Goal: Task Accomplishment & Management: Use online tool/utility

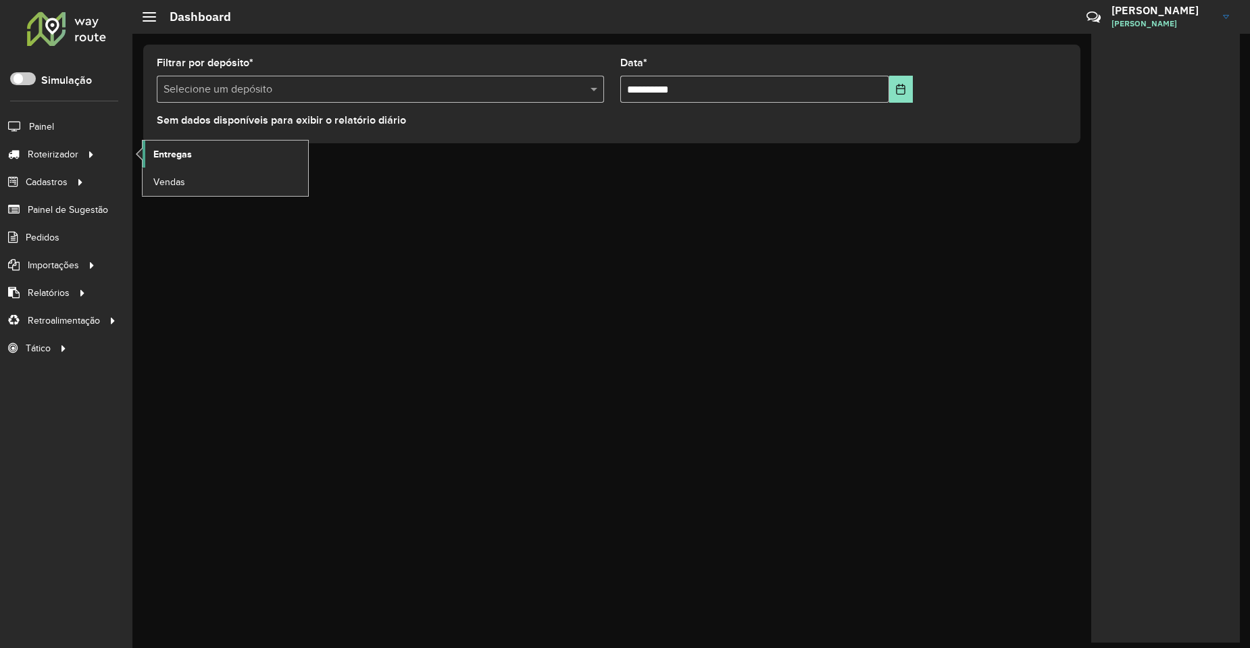
click at [207, 141] on link "Entregas" at bounding box center [226, 154] width 166 height 27
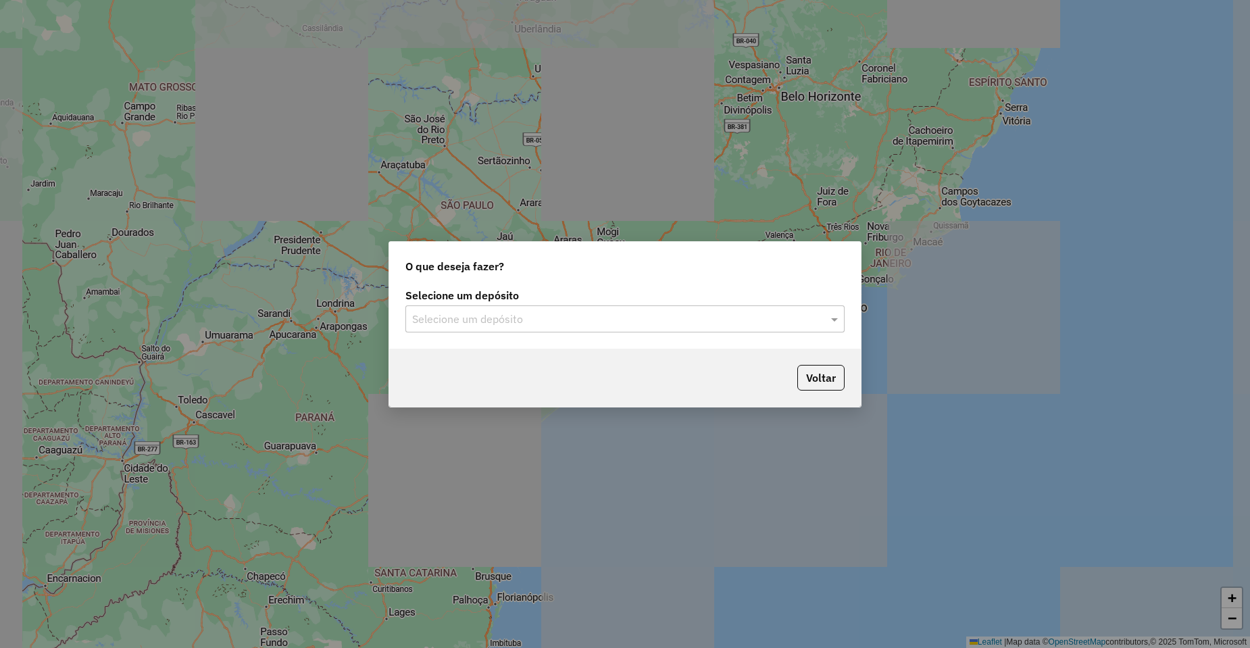
click at [523, 312] on input "text" at bounding box center [611, 320] width 399 height 16
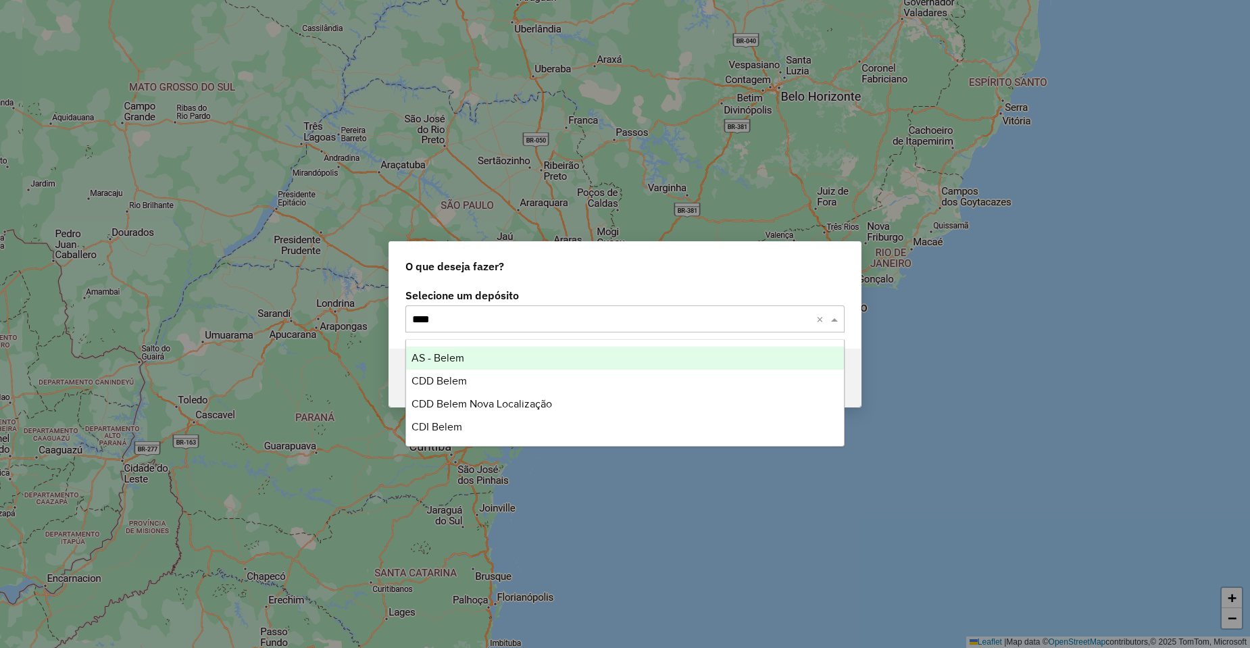
type input "*****"
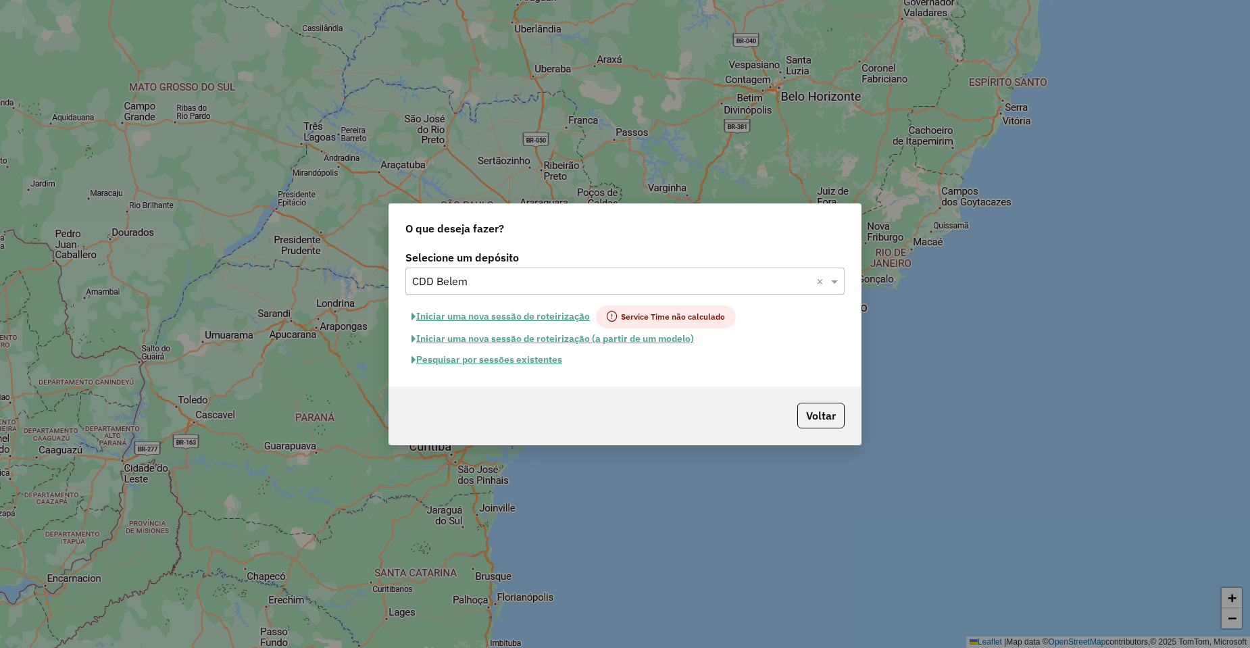
click at [512, 356] on button "Pesquisar por sessões existentes" at bounding box center [486, 359] width 163 height 21
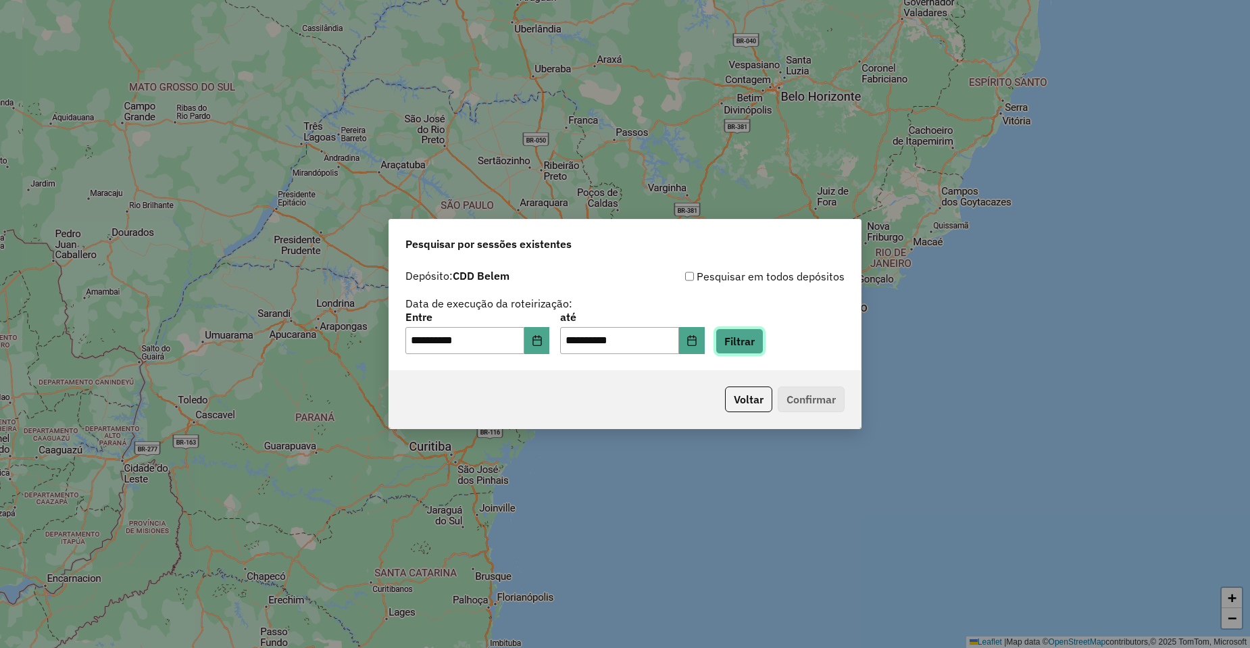
click at [749, 328] on div "**********" at bounding box center [624, 333] width 439 height 42
click at [764, 337] on button "Filtrar" at bounding box center [740, 341] width 48 height 26
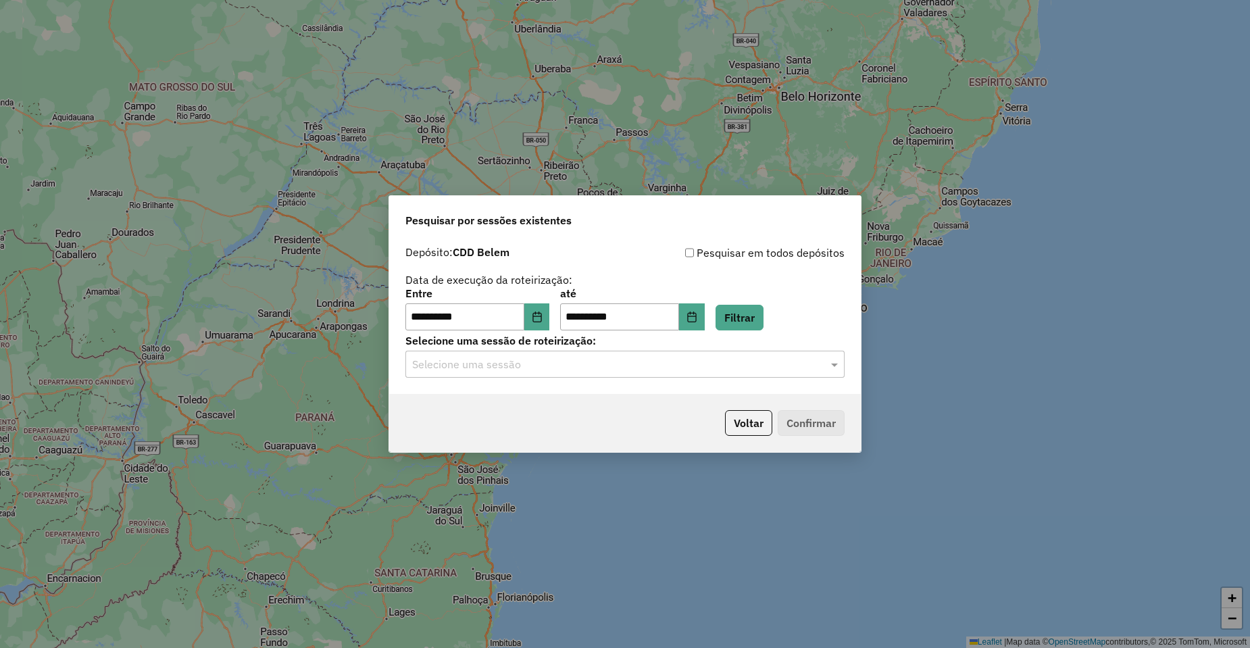
click at [545, 372] on input "text" at bounding box center [611, 365] width 399 height 16
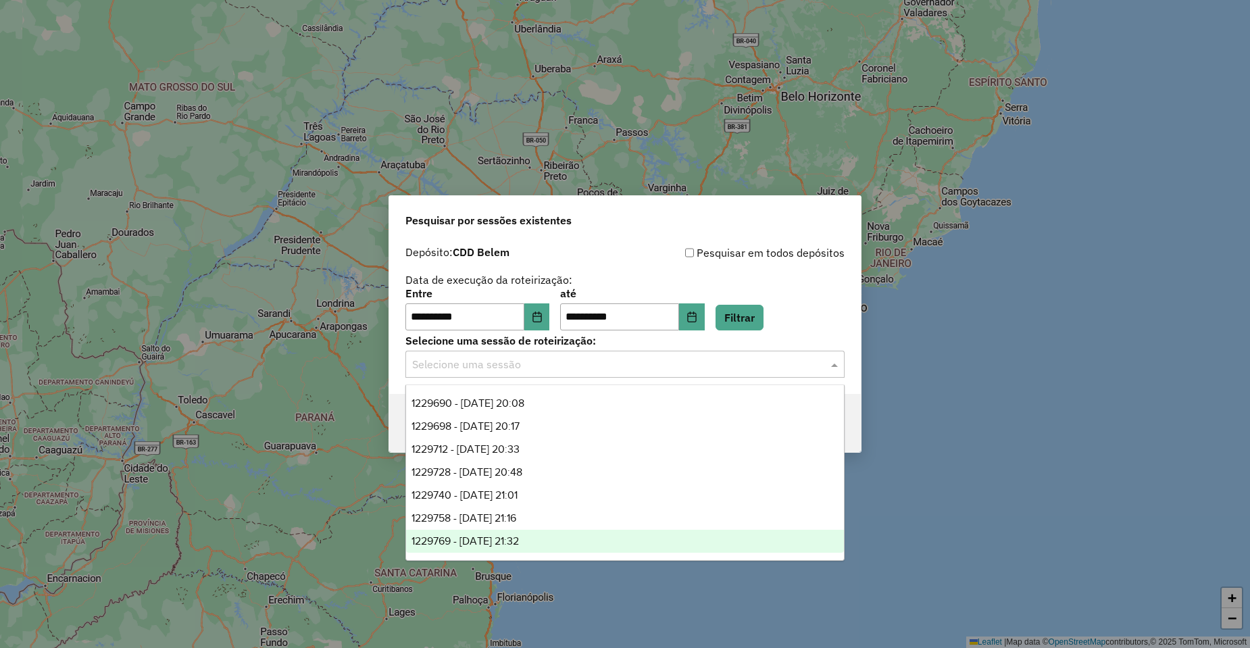
click at [546, 547] on div "1229769 - 14/08/2025 21:32" at bounding box center [625, 541] width 438 height 23
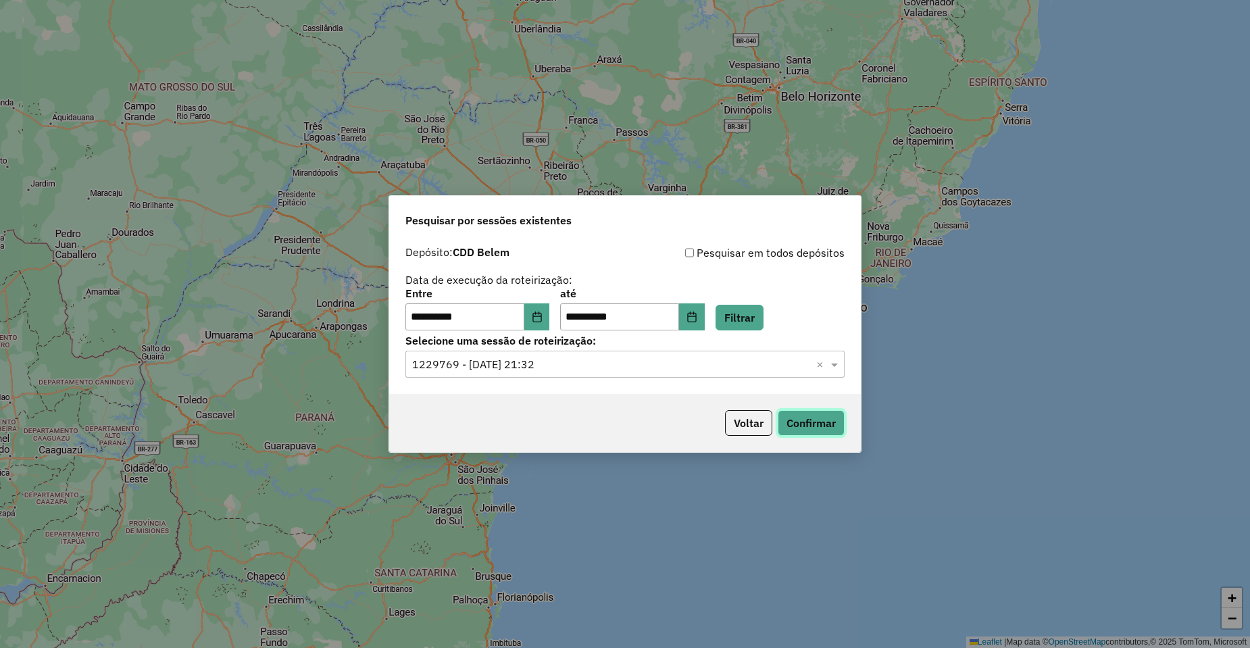
click at [817, 418] on button "Confirmar" at bounding box center [811, 423] width 67 height 26
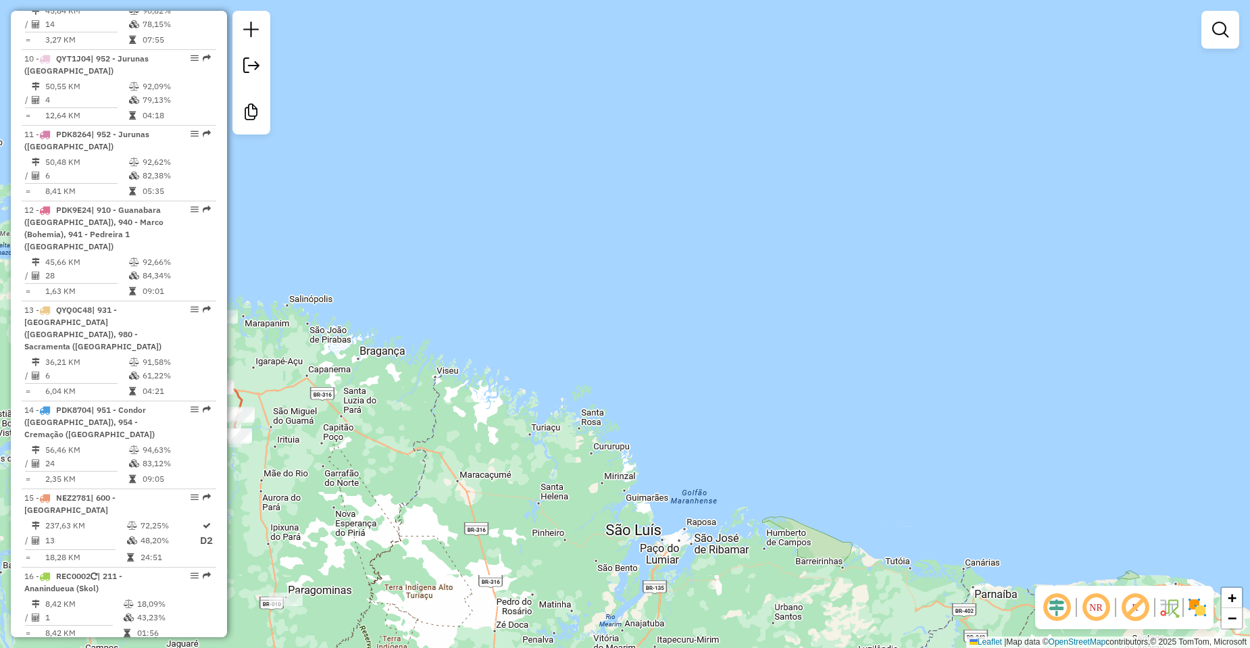
scroll to position [1291, 0]
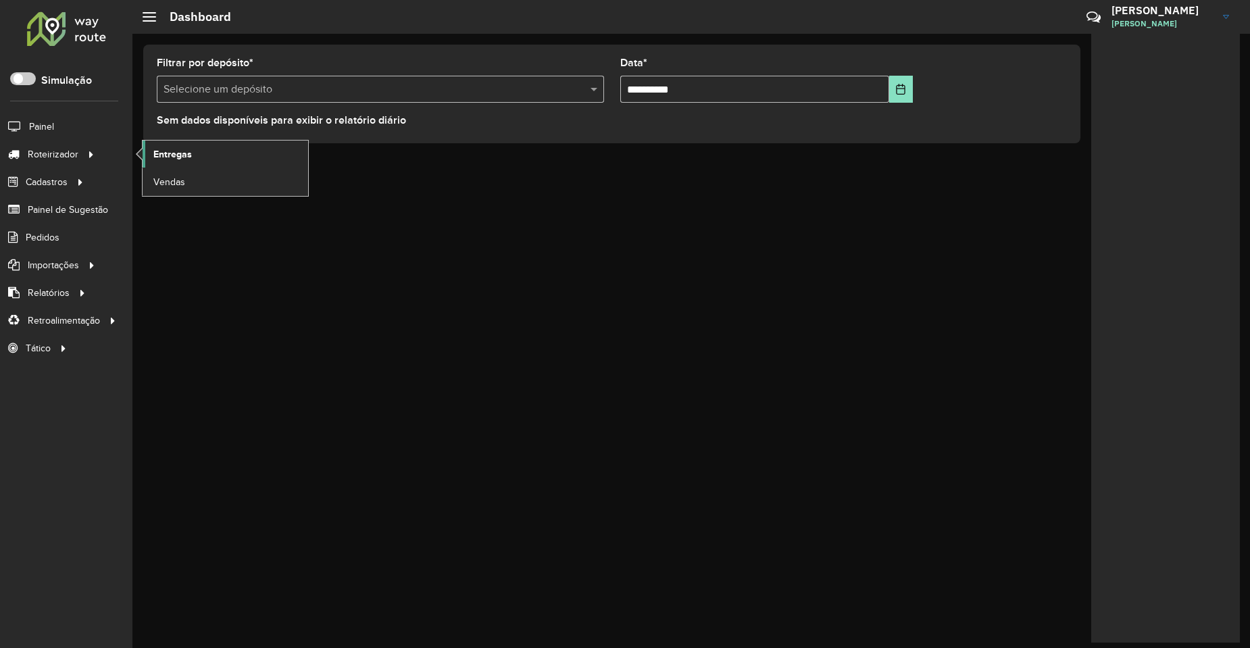
click at [216, 161] on link "Entregas" at bounding box center [226, 154] width 166 height 27
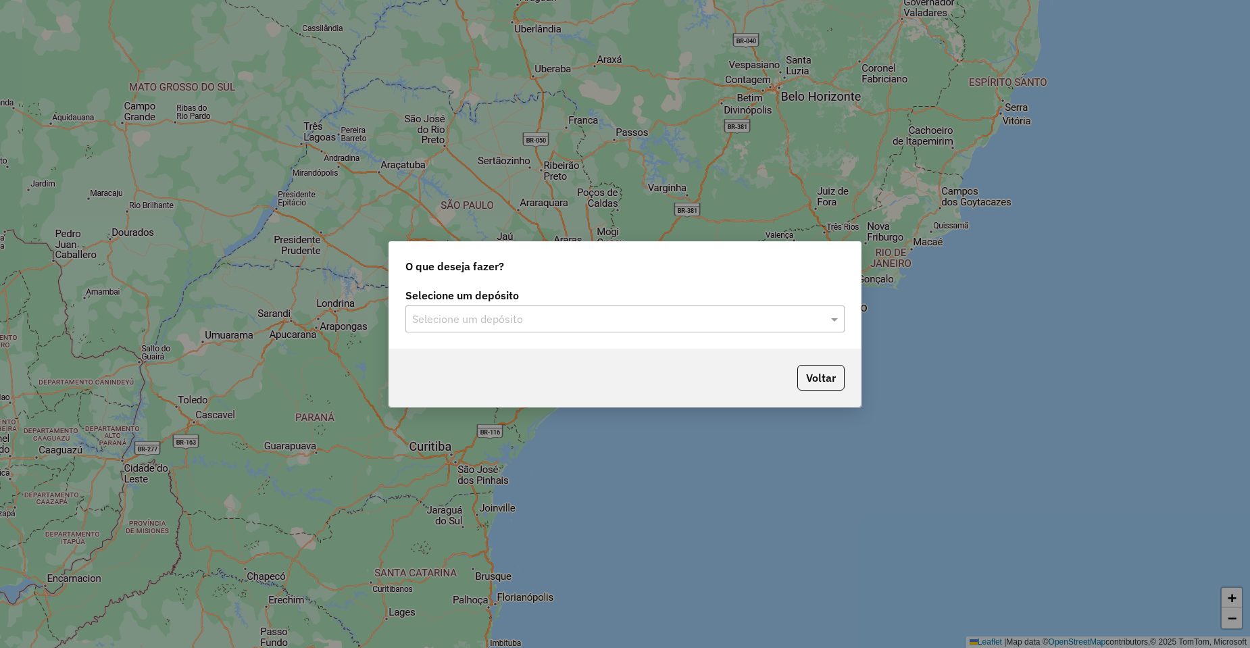
drag, startPoint x: 493, startPoint y: 306, endPoint x: 487, endPoint y: 316, distance: 11.8
click at [492, 306] on div "Selecione um depósito" at bounding box center [624, 318] width 439 height 27
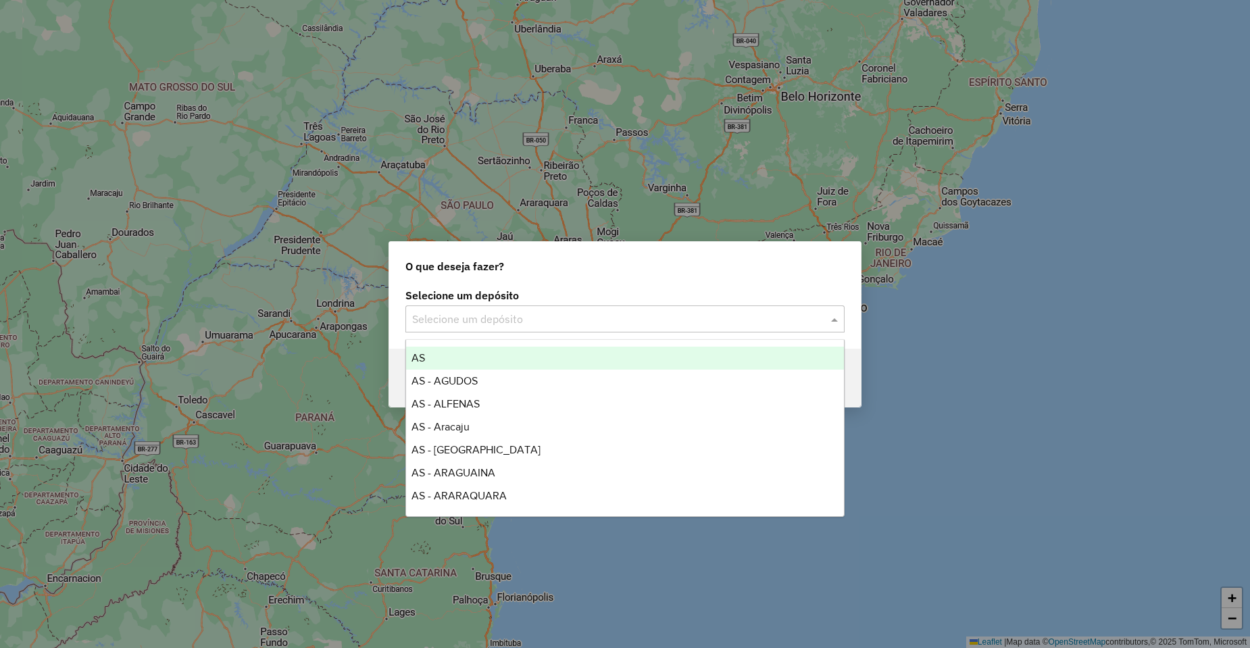
click at [487, 317] on input "text" at bounding box center [611, 320] width 399 height 16
type input "****"
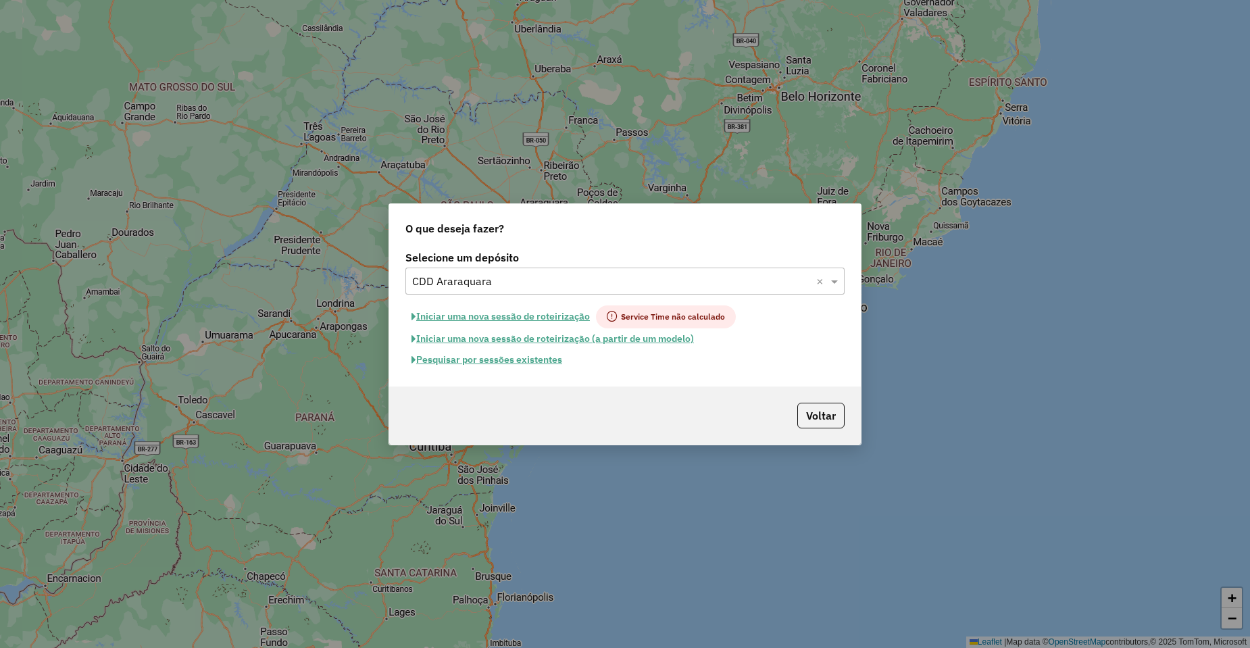
click at [493, 357] on button "Pesquisar por sessões existentes" at bounding box center [486, 359] width 163 height 21
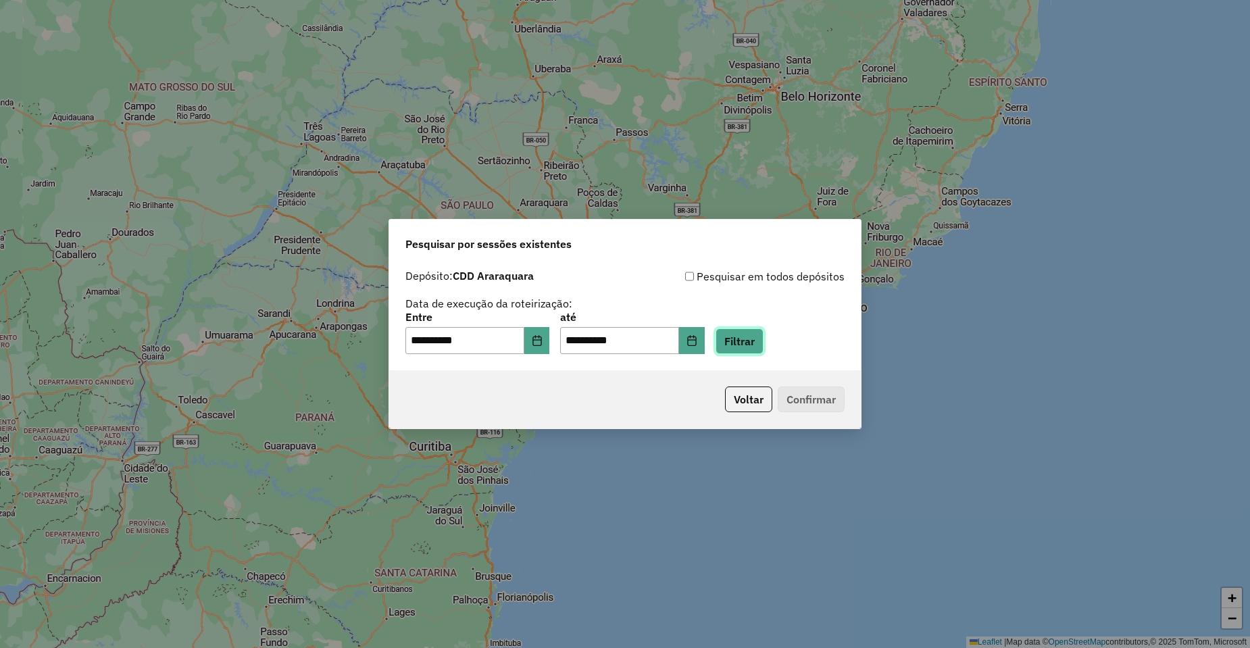
click at [757, 346] on button "Filtrar" at bounding box center [740, 341] width 48 height 26
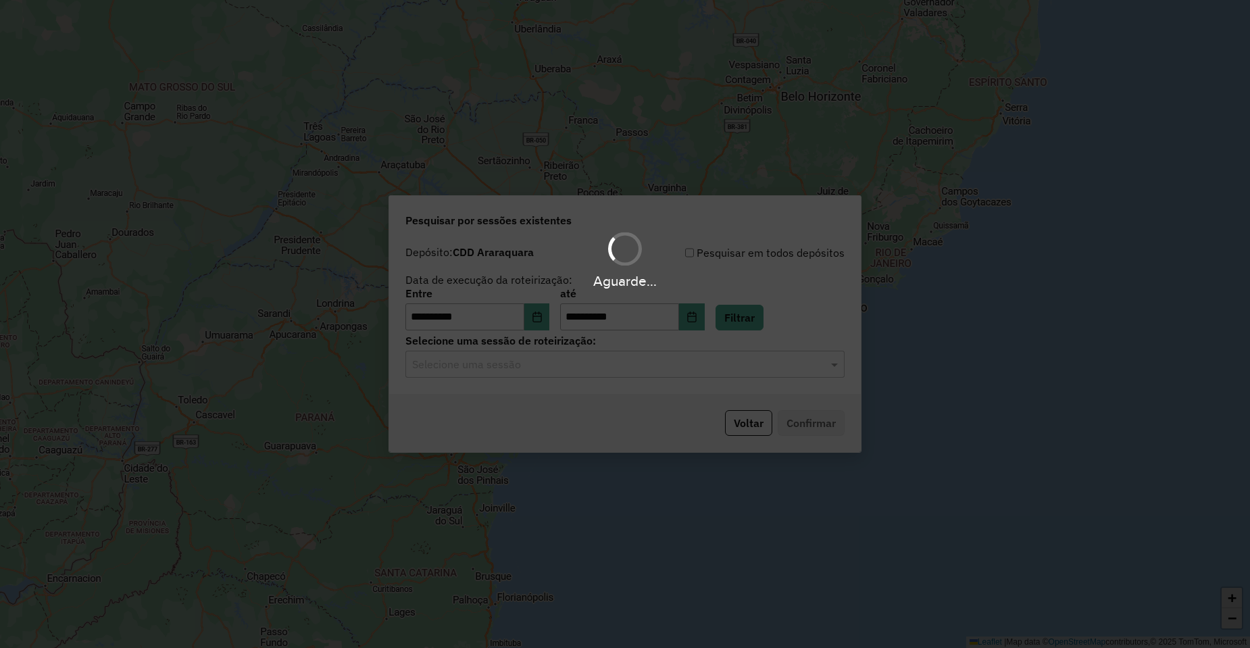
click at [512, 373] on div "Selecione uma sessão" at bounding box center [624, 364] width 439 height 27
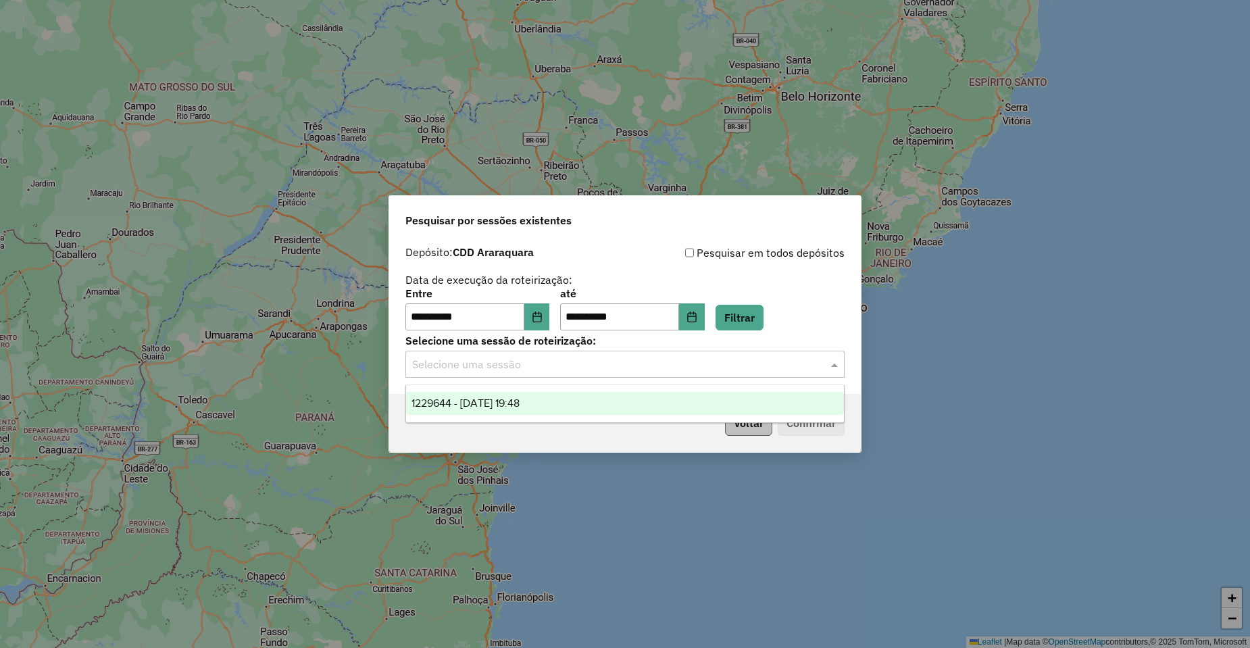
drag, startPoint x: 503, startPoint y: 410, endPoint x: 757, endPoint y: 421, distance: 253.7
click at [506, 410] on div "1229644 - 14/08/2025 19:48" at bounding box center [625, 403] width 438 height 23
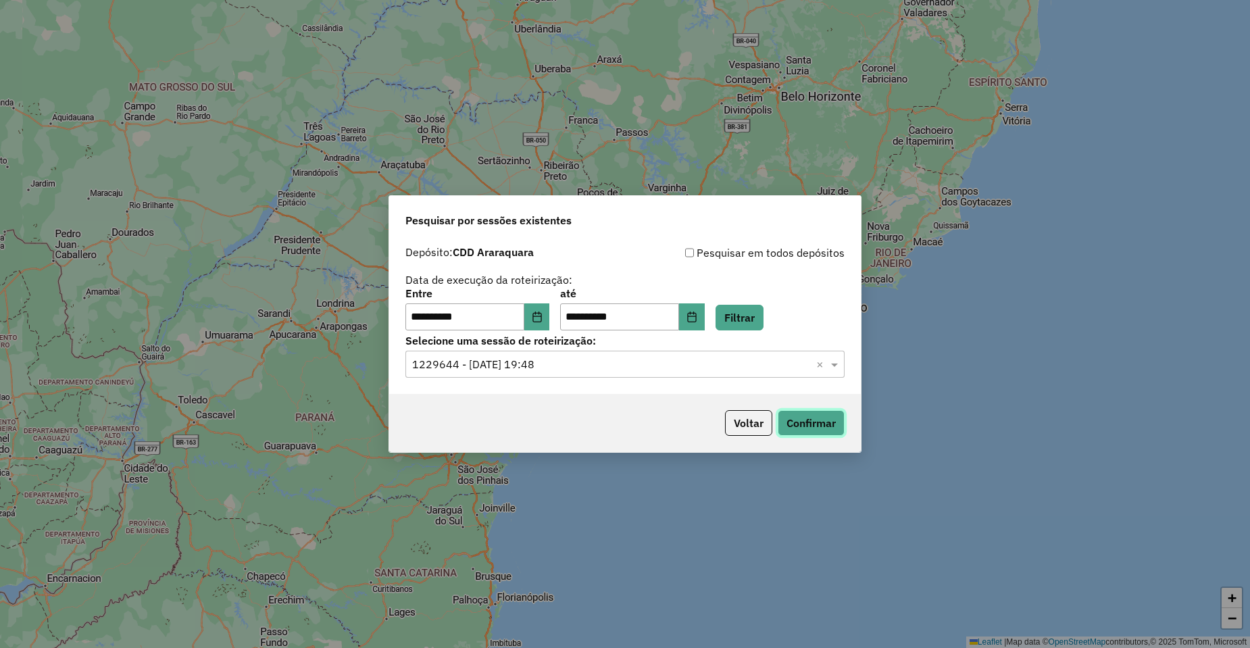
click at [822, 424] on button "Confirmar" at bounding box center [811, 423] width 67 height 26
click at [752, 432] on button "Voltar" at bounding box center [748, 423] width 47 height 26
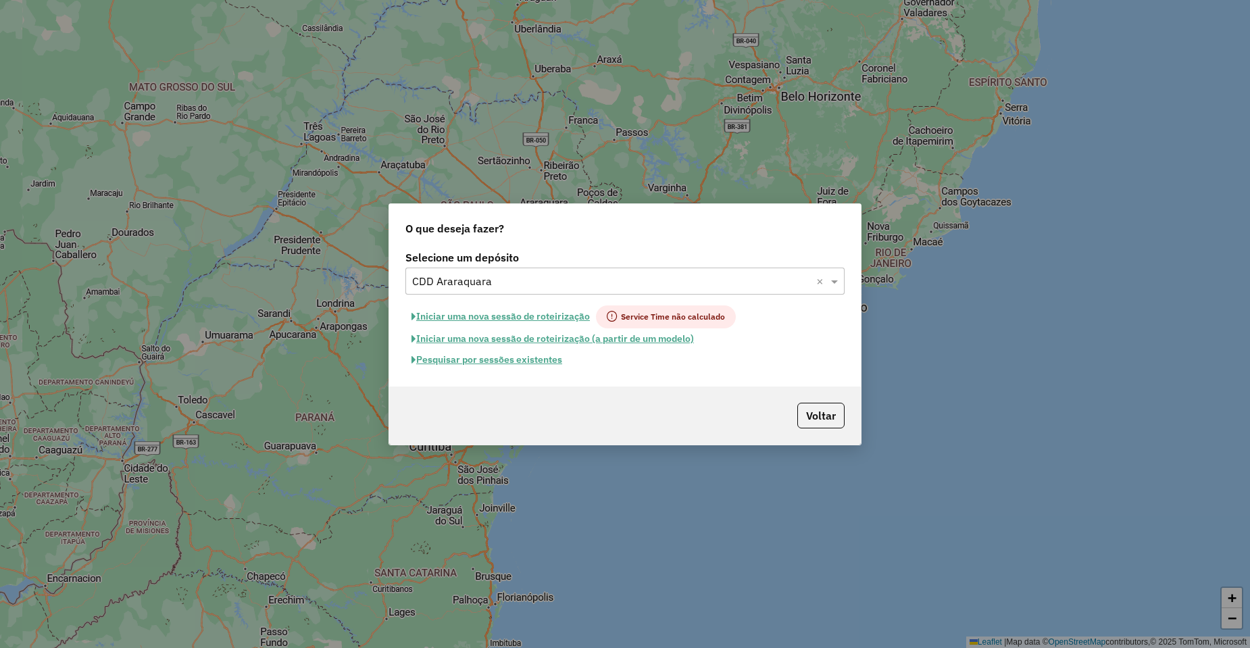
click at [485, 276] on input "text" at bounding box center [611, 282] width 399 height 16
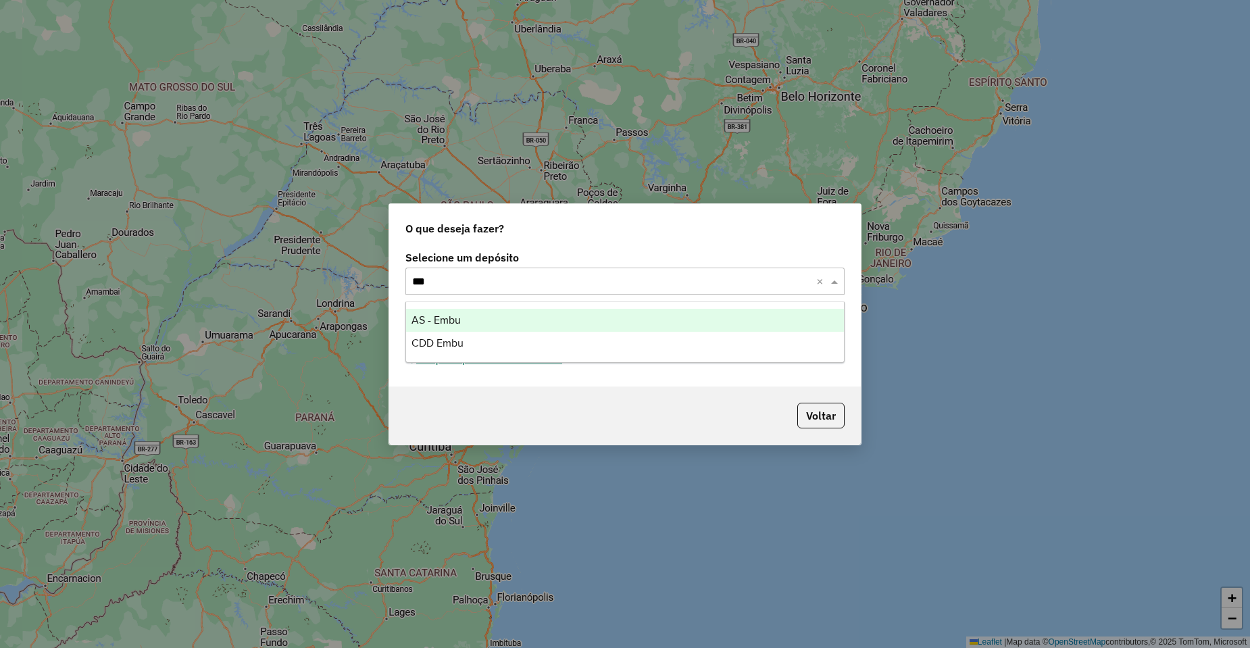
type input "****"
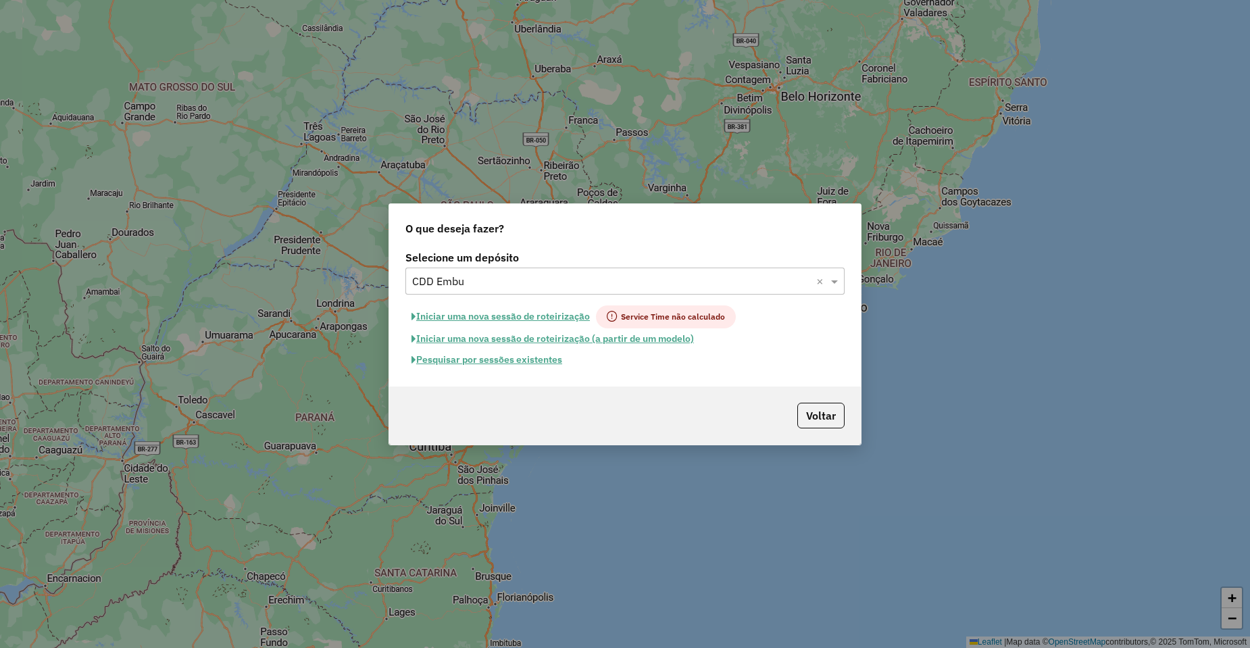
click at [472, 363] on button "Pesquisar por sessões existentes" at bounding box center [486, 359] width 163 height 21
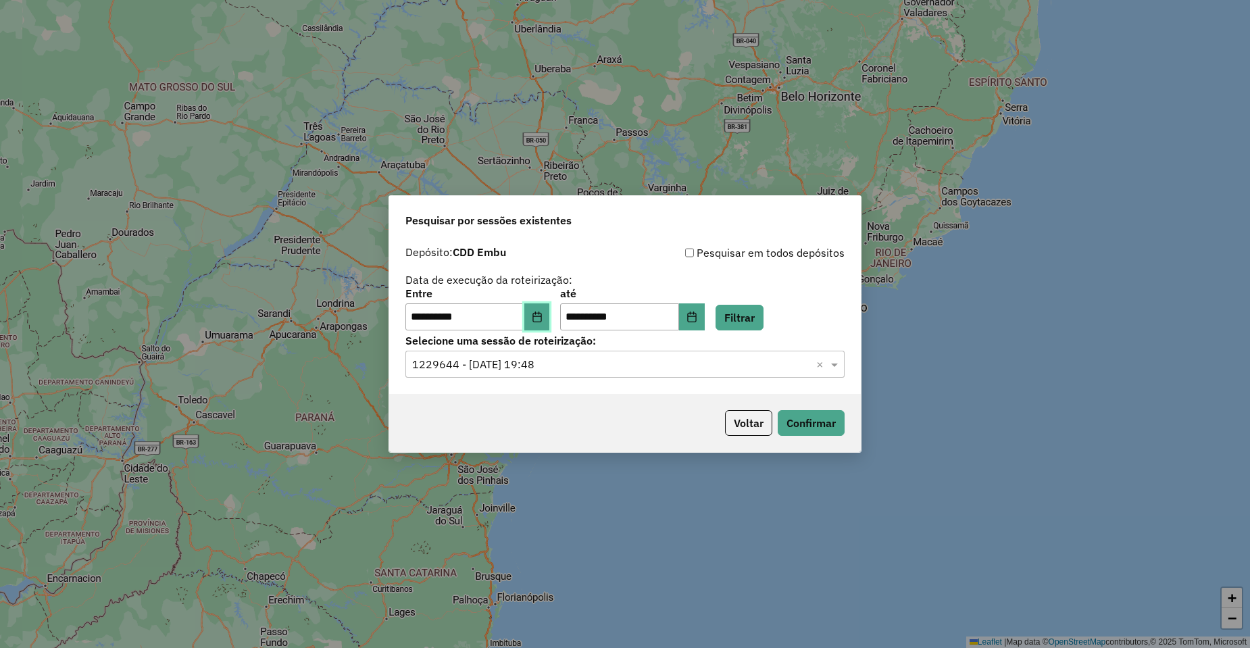
click at [550, 323] on button "Choose Date" at bounding box center [537, 316] width 26 height 27
drag, startPoint x: 764, startPoint y: 313, endPoint x: 756, endPoint y: 321, distance: 12.0
click at [764, 313] on button "Filtrar" at bounding box center [740, 318] width 48 height 26
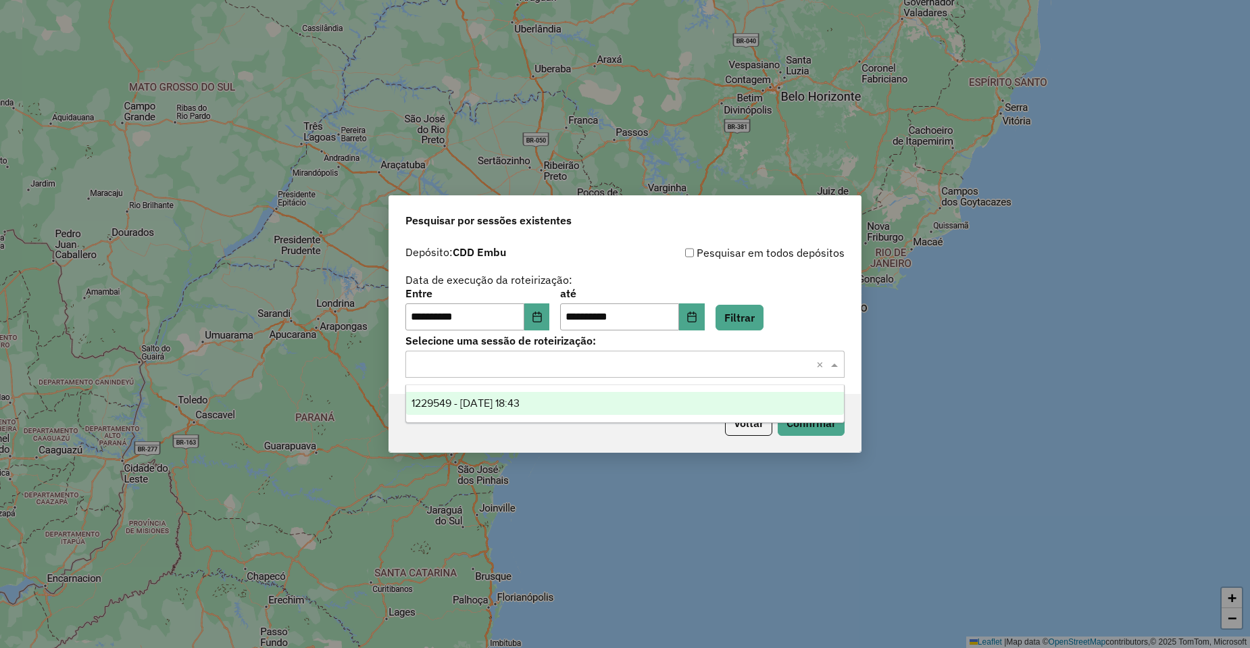
click at [433, 360] on input "text" at bounding box center [611, 365] width 399 height 16
drag, startPoint x: 464, startPoint y: 407, endPoint x: 589, endPoint y: 416, distance: 126.1
click at [466, 408] on span "1229549 - 14/08/2025 18:43" at bounding box center [466, 402] width 108 height 11
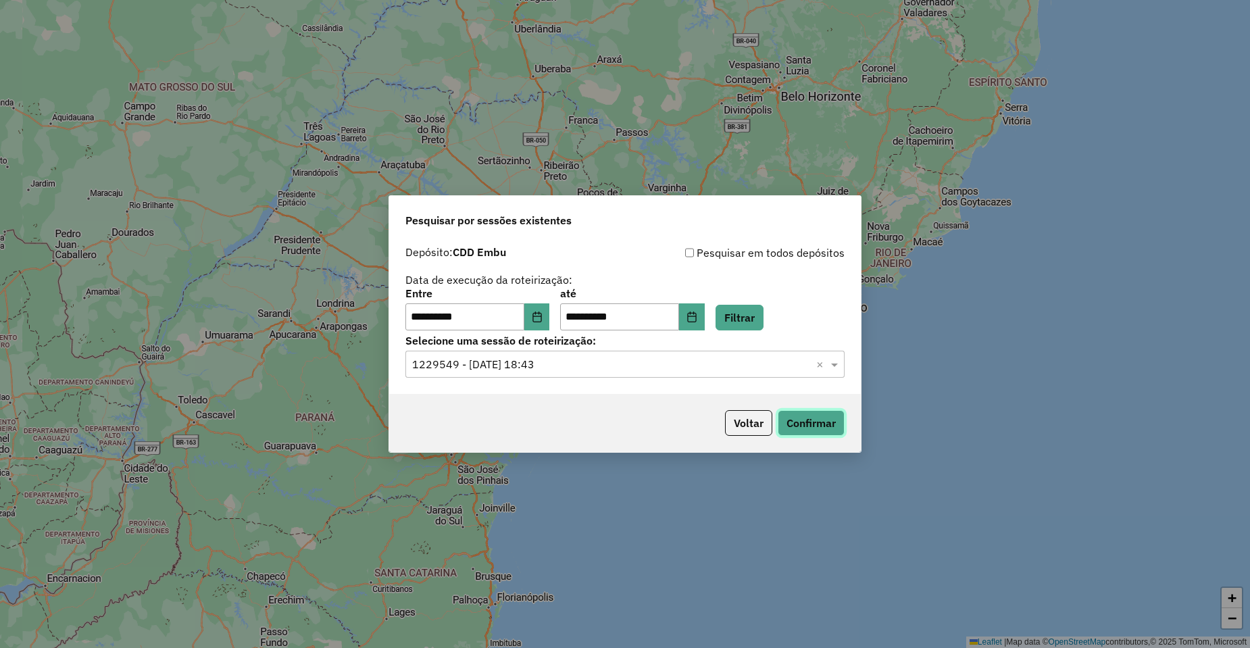
click at [806, 422] on button "Confirmar" at bounding box center [811, 423] width 67 height 26
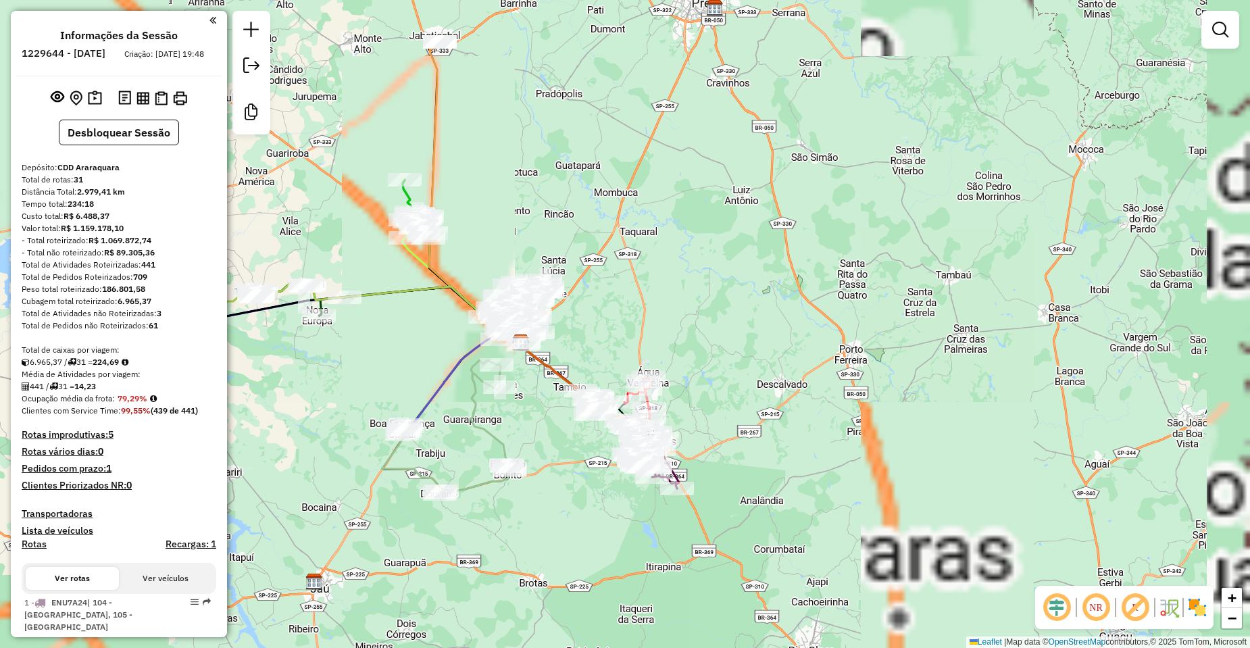
drag, startPoint x: 776, startPoint y: 314, endPoint x: 672, endPoint y: 332, distance: 105.7
click at [672, 332] on div "Janela de atendimento Grade de atendimento Capacidade Transportadoras Veículos …" at bounding box center [625, 324] width 1250 height 648
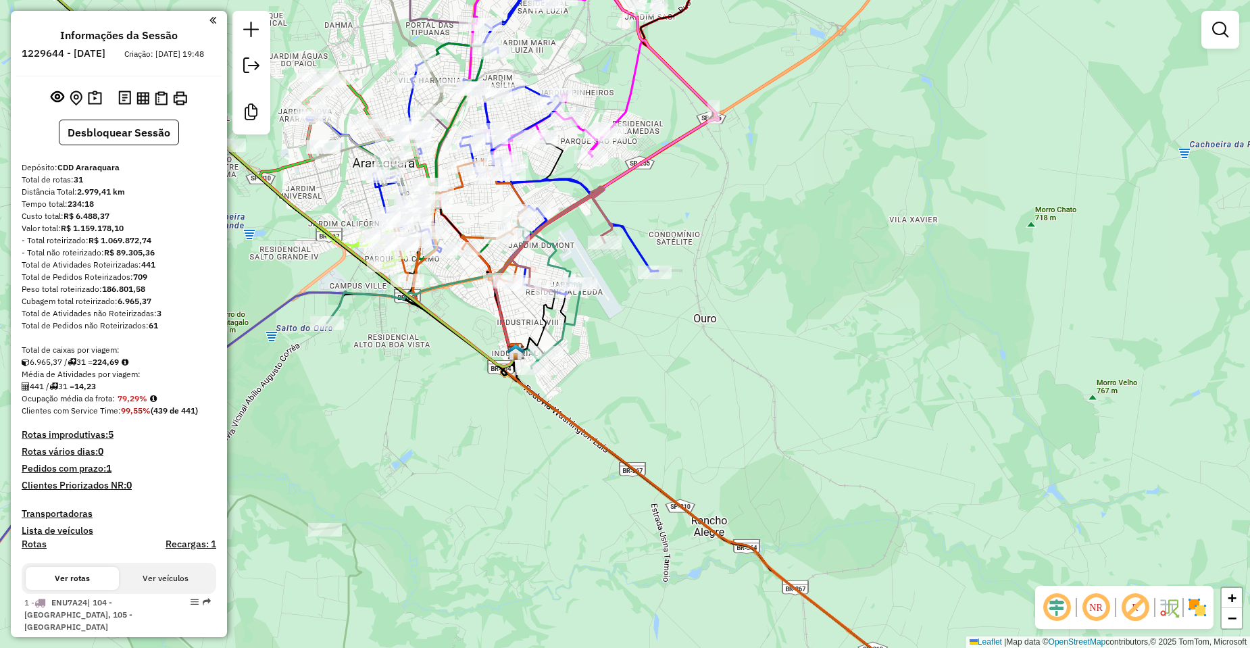
click at [1070, 611] on em at bounding box center [1057, 607] width 32 height 32
click at [1131, 608] on em at bounding box center [1135, 607] width 32 height 32
click at [802, 413] on div "Rota 13 - Placa FGW8J69 12780750 - MARCIO QUERINO BEZER Janela de atendimento G…" at bounding box center [625, 324] width 1250 height 648
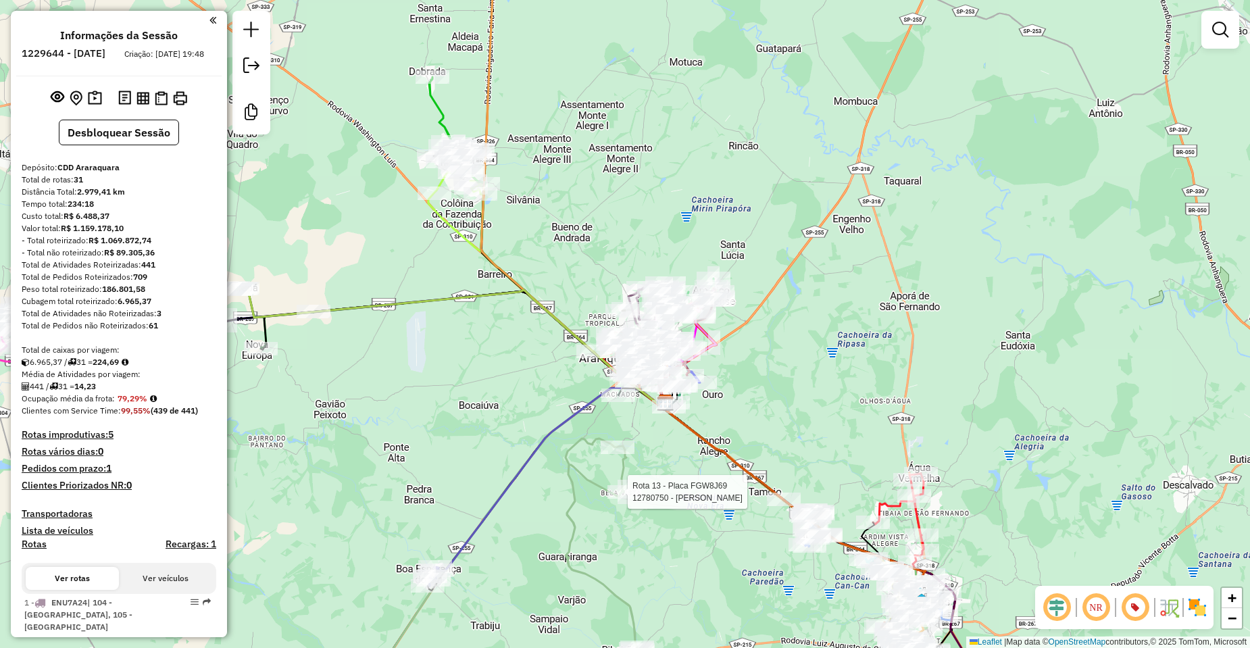
click at [1057, 622] on em at bounding box center [1057, 607] width 32 height 32
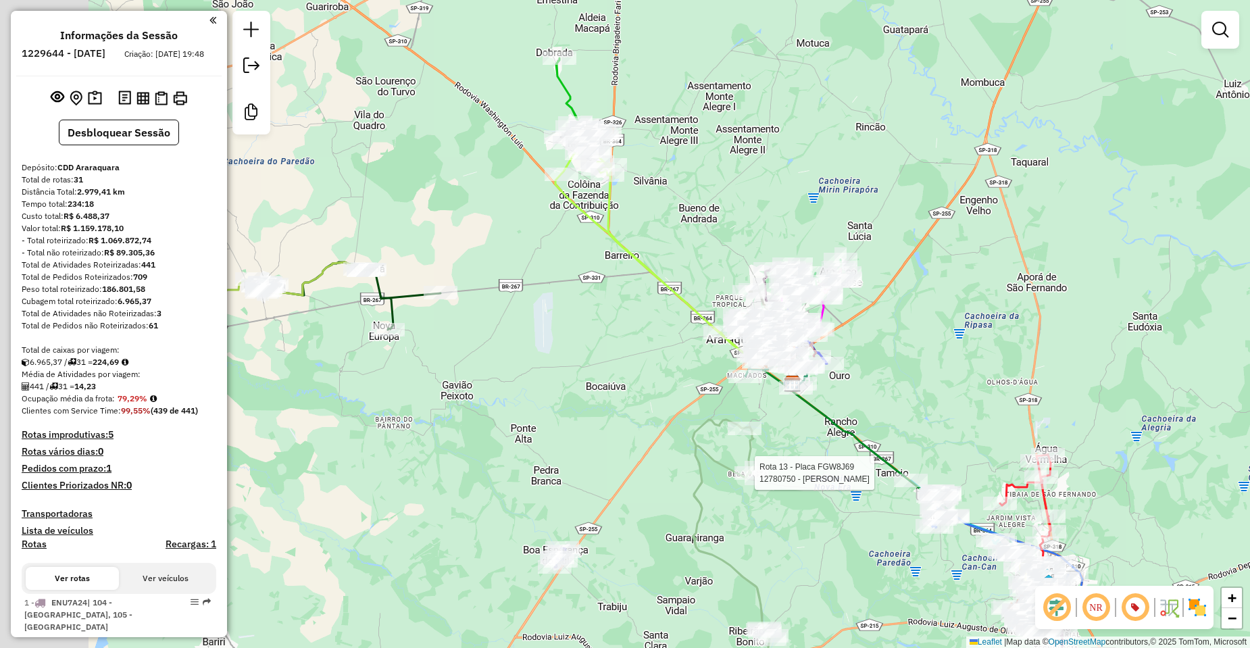
click at [705, 353] on div "Rota 13 - Placa FGW8J69 12780750 - MARCIO QUERINO BEZER Janela de atendimento G…" at bounding box center [625, 324] width 1250 height 648
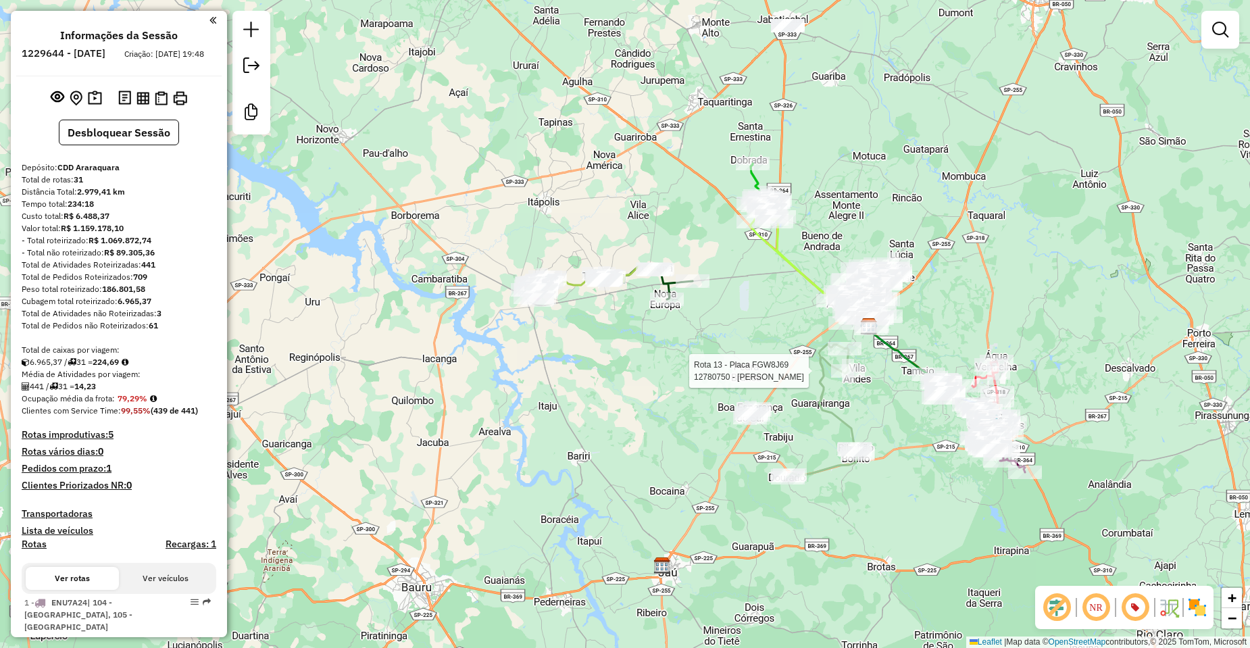
drag, startPoint x: 613, startPoint y: 341, endPoint x: 570, endPoint y: 406, distance: 78.5
click at [570, 406] on div "Rota 13 - Placa FGW8J69 12780750 - MARCIO QUERINO BEZER Janela de atendimento G…" at bounding box center [625, 324] width 1250 height 648
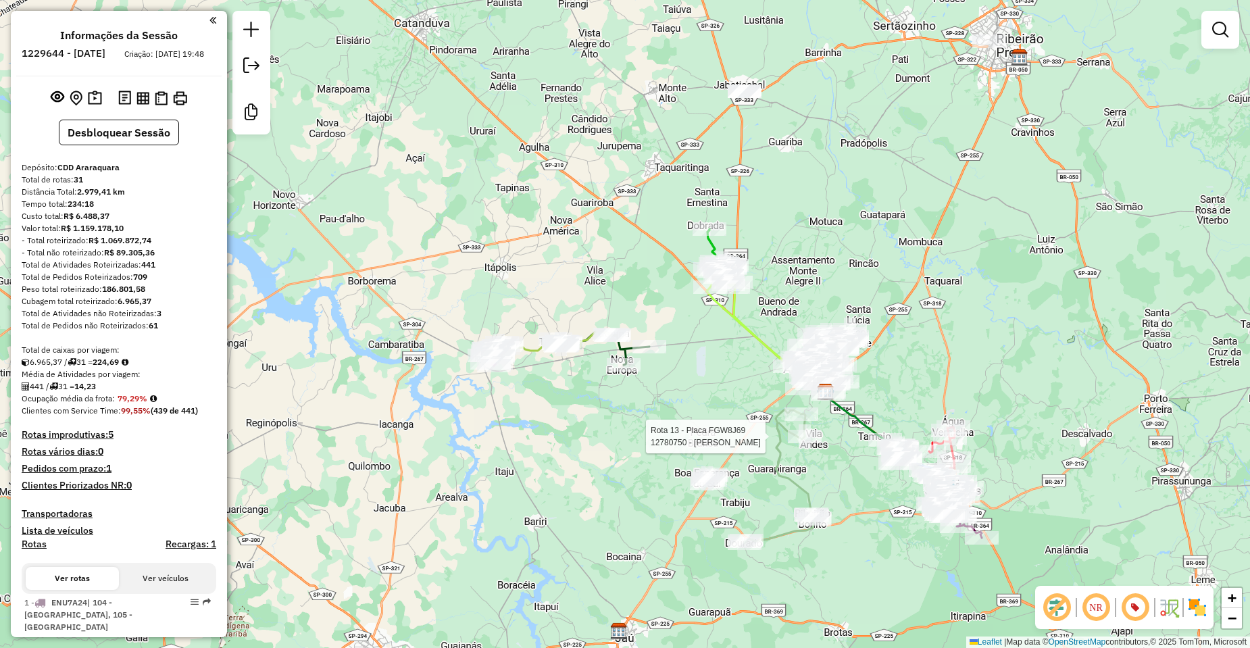
drag, startPoint x: 993, startPoint y: 380, endPoint x: 714, endPoint y: 318, distance: 285.9
click at [714, 318] on div "Rota 13 - Placa FGW8J69 12780750 - MARCIO QUERINO BEZER Janela de atendimento G…" at bounding box center [625, 324] width 1250 height 648
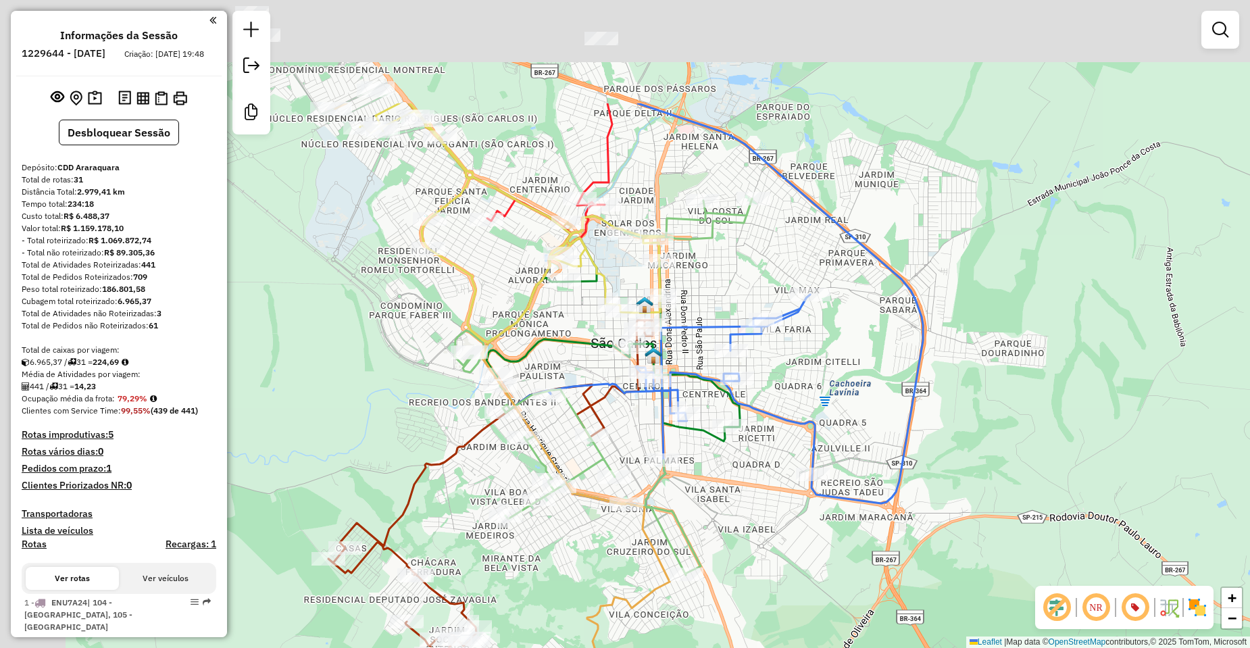
drag, startPoint x: 657, startPoint y: 366, endPoint x: 789, endPoint y: 508, distance: 193.7
click at [789, 508] on div "Rota 13 - Placa FGW8J69 12780750 - MARCIO QUERINO BEZER Janela de atendimento G…" at bounding box center [625, 324] width 1250 height 648
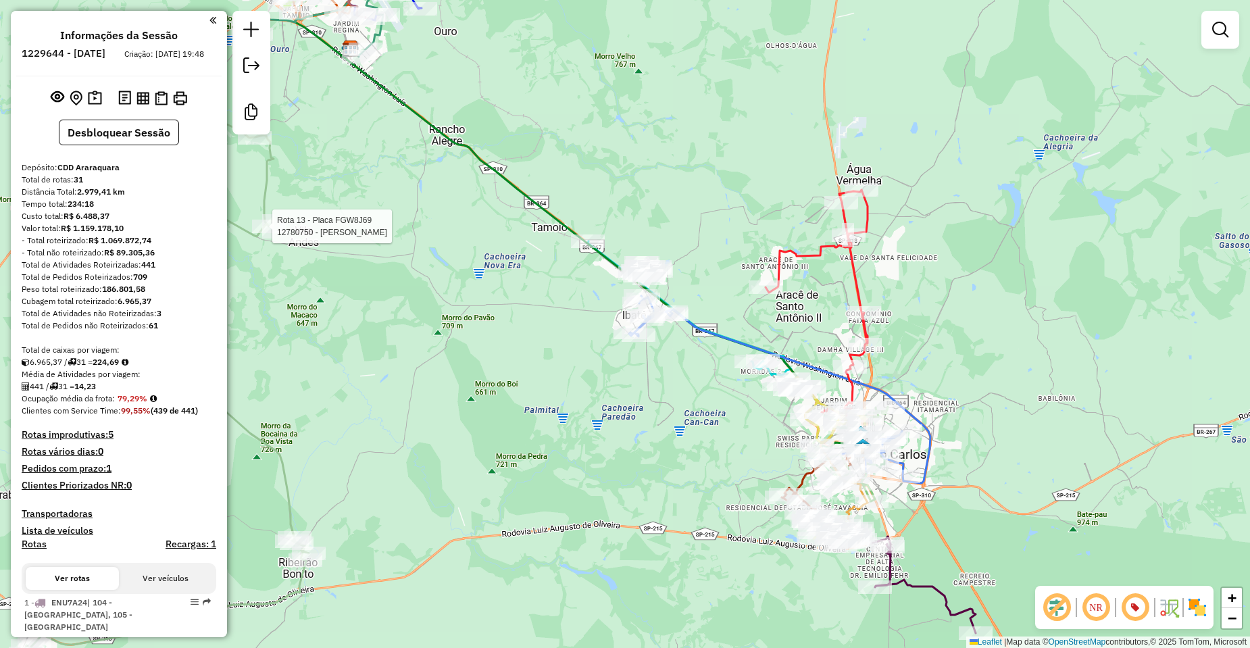
drag, startPoint x: 922, startPoint y: 475, endPoint x: 979, endPoint y: 476, distance: 56.8
click at [979, 476] on div "Rota 13 - Placa FGW8J69 12780750 - MARCIO QUERINO BEZER Janela de atendimento G…" at bounding box center [625, 324] width 1250 height 648
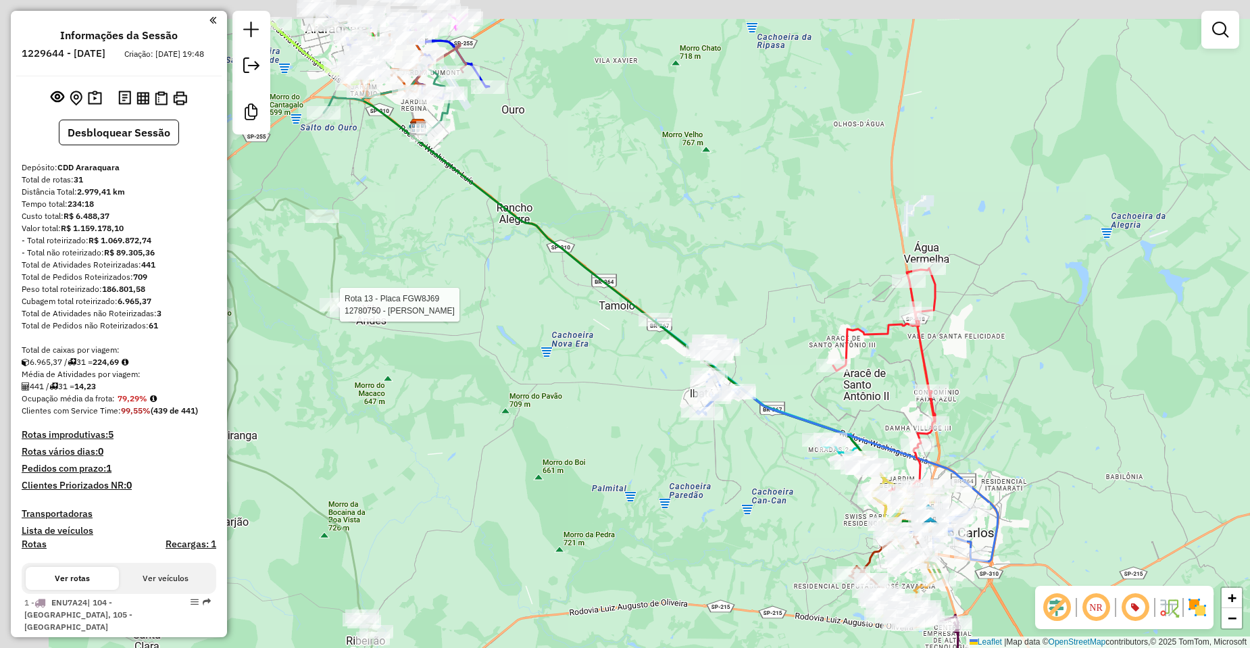
drag, startPoint x: 741, startPoint y: 499, endPoint x: 887, endPoint y: 612, distance: 184.1
click at [887, 612] on div "Rota 13 - Placa FGW8J69 12780750 - MARCIO QUERINO BEZER Rota 20 - Placa EFO1J71…" at bounding box center [625, 324] width 1250 height 648
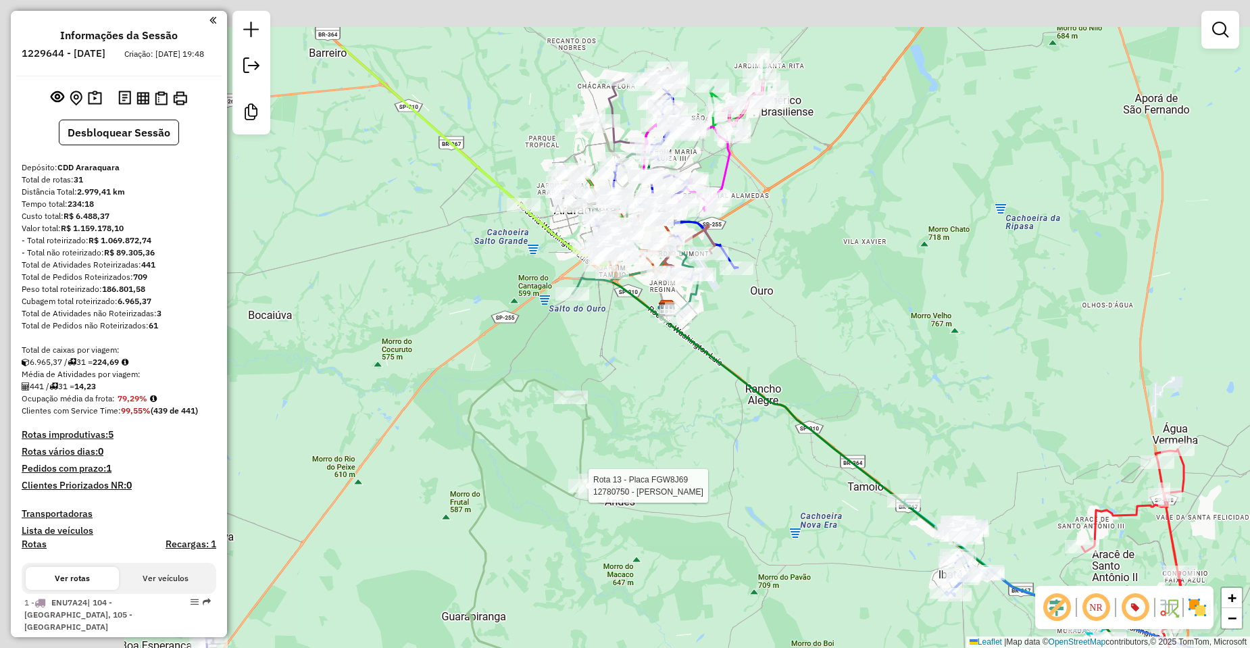
drag, startPoint x: 578, startPoint y: 433, endPoint x: 712, endPoint y: 541, distance: 172.6
click at [712, 541] on div "Rota 13 - Placa FGW8J69 12780750 - MARCIO QUERINO BEZER Janela de atendimento G…" at bounding box center [625, 324] width 1250 height 648
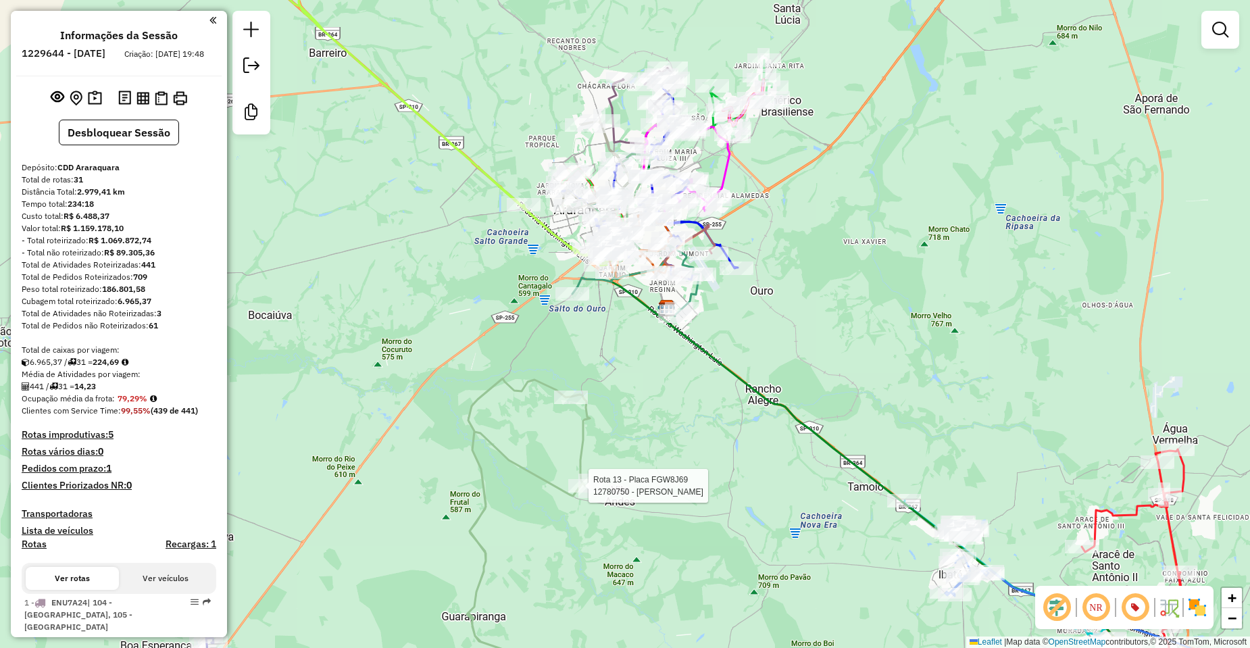
drag, startPoint x: 791, startPoint y: 293, endPoint x: 785, endPoint y: 360, distance: 67.2
click at [785, 360] on div "Rota 13 - Placa FGW8J69 12780750 - MARCIO QUERINO BEZER Janela de atendimento G…" at bounding box center [625, 324] width 1250 height 648
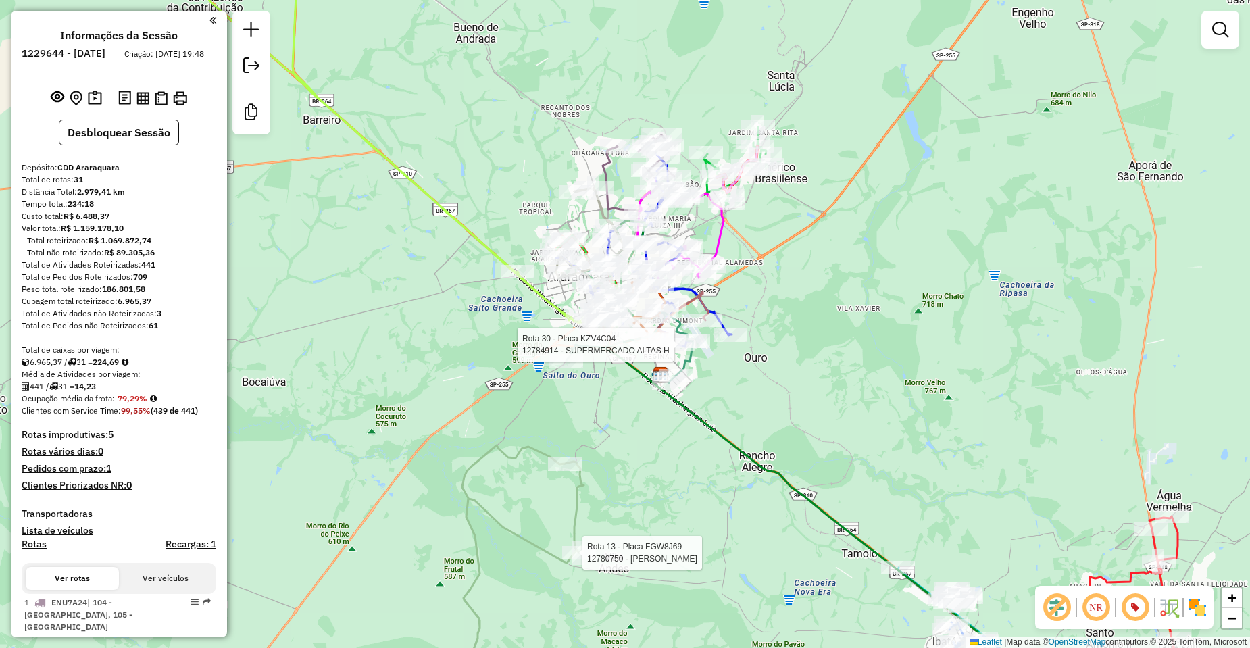
select select "**********"
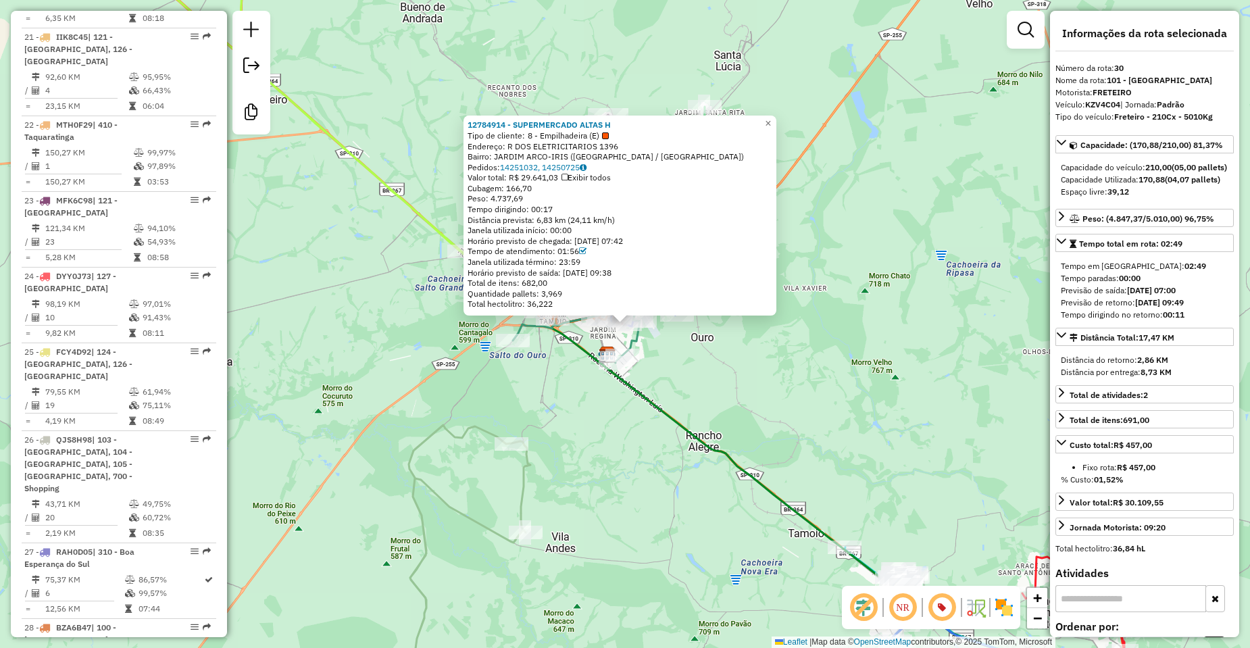
scroll to position [2647, 0]
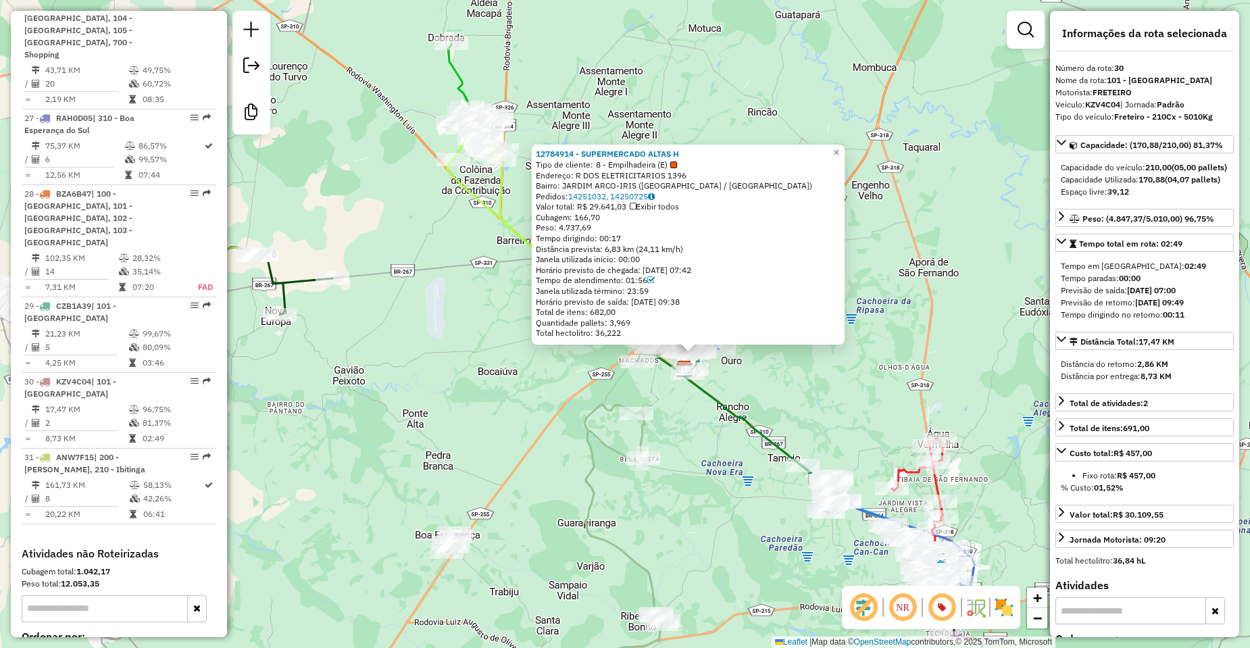
click at [483, 344] on div "12784914 - SUPERMERCADO ALTAS H Tipo de cliente: 8 - Empilhadeira (E) Endereço:…" at bounding box center [625, 324] width 1250 height 648
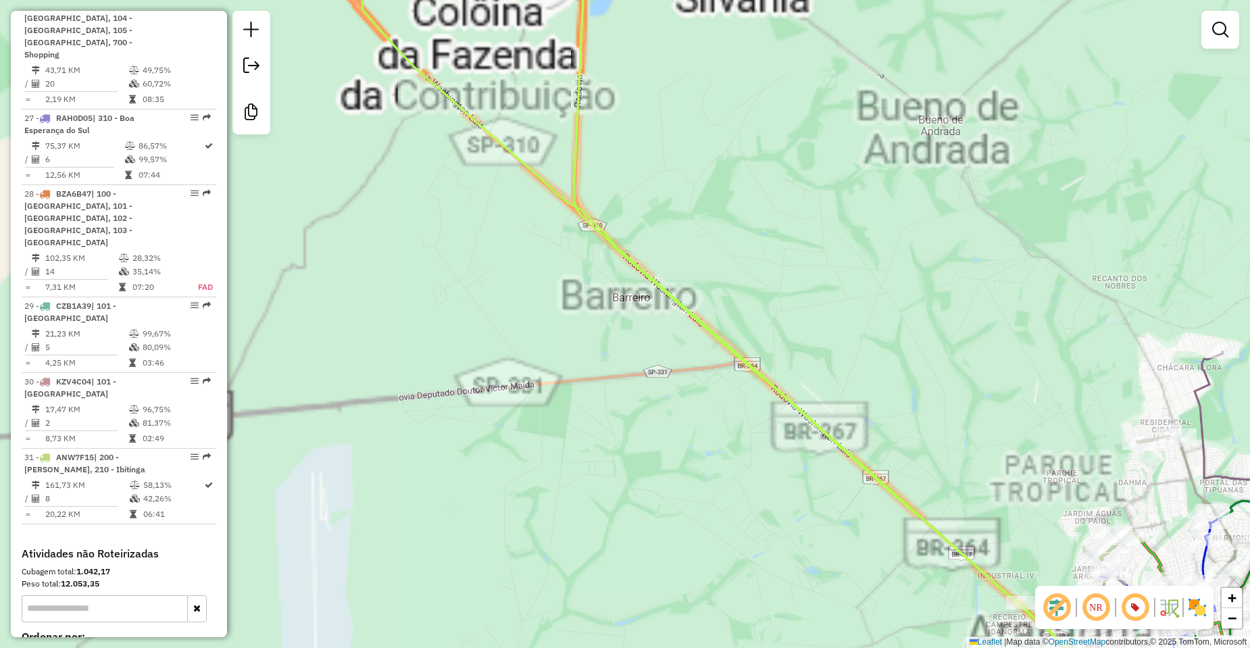
drag, startPoint x: 684, startPoint y: 76, endPoint x: 687, endPoint y: 443, distance: 367.0
click at [688, 443] on div "Janela de atendimento Grade de atendimento Capacidade Transportadoras Veículos …" at bounding box center [625, 324] width 1250 height 648
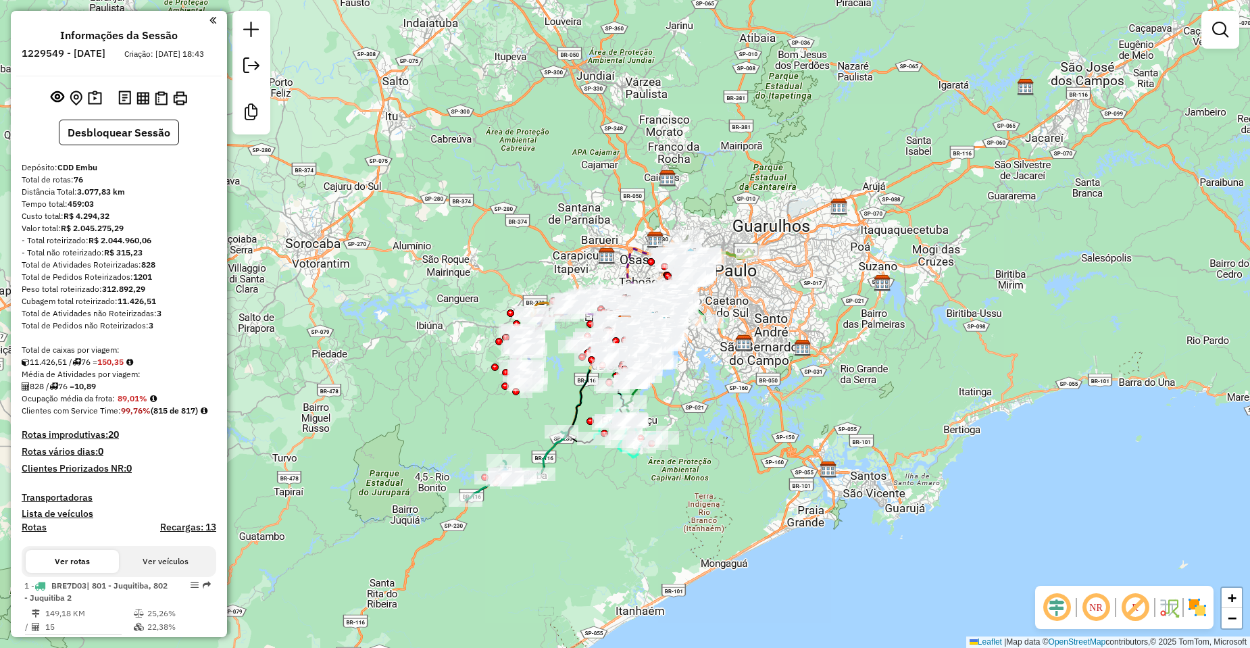
click at [1059, 617] on em at bounding box center [1057, 607] width 32 height 32
click at [1137, 605] on em at bounding box center [1135, 607] width 32 height 32
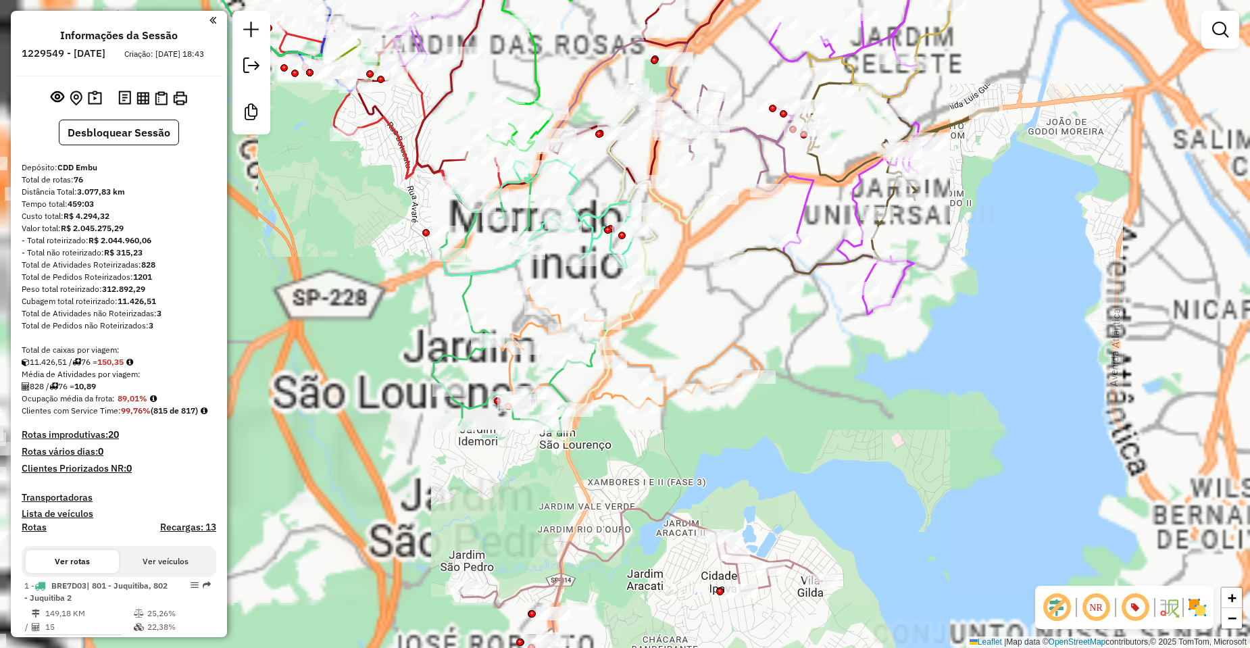
click at [874, 376] on div "Janela de atendimento Grade de atendimento Capacidade Transportadoras Veículos …" at bounding box center [625, 324] width 1250 height 648
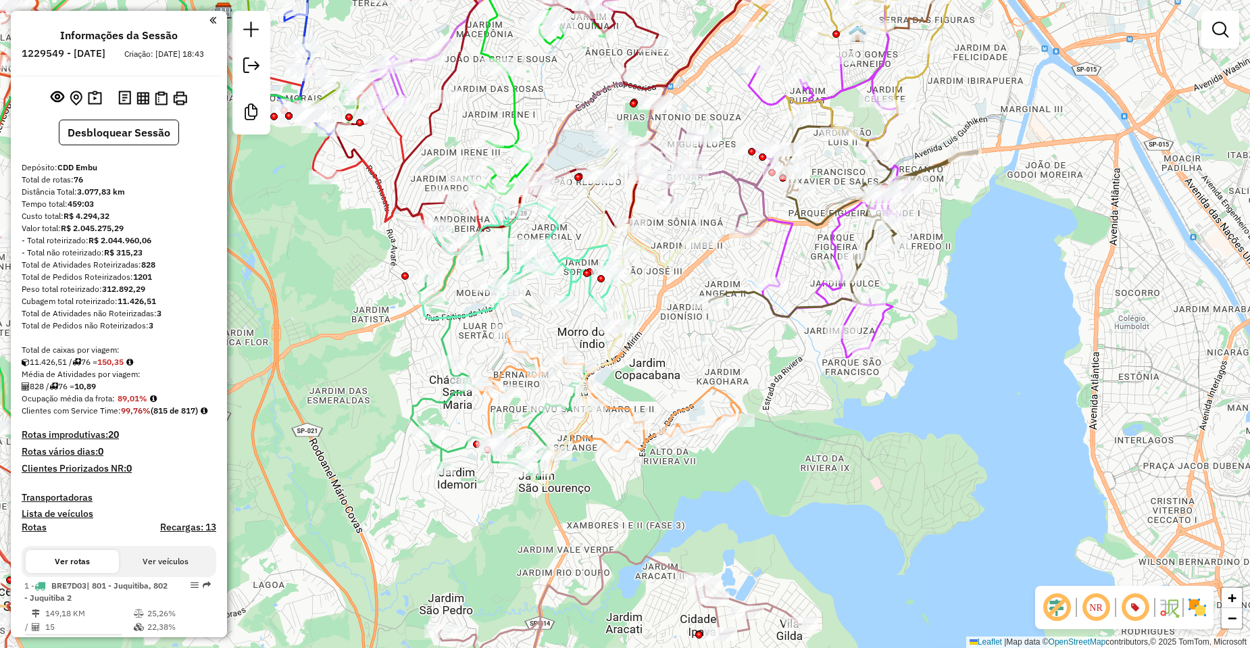
drag, startPoint x: 863, startPoint y: 362, endPoint x: 781, endPoint y: 451, distance: 120.5
click at [819, 432] on div "Janela de atendimento Grade de atendimento Capacidade Transportadoras Veículos …" at bounding box center [625, 324] width 1250 height 648
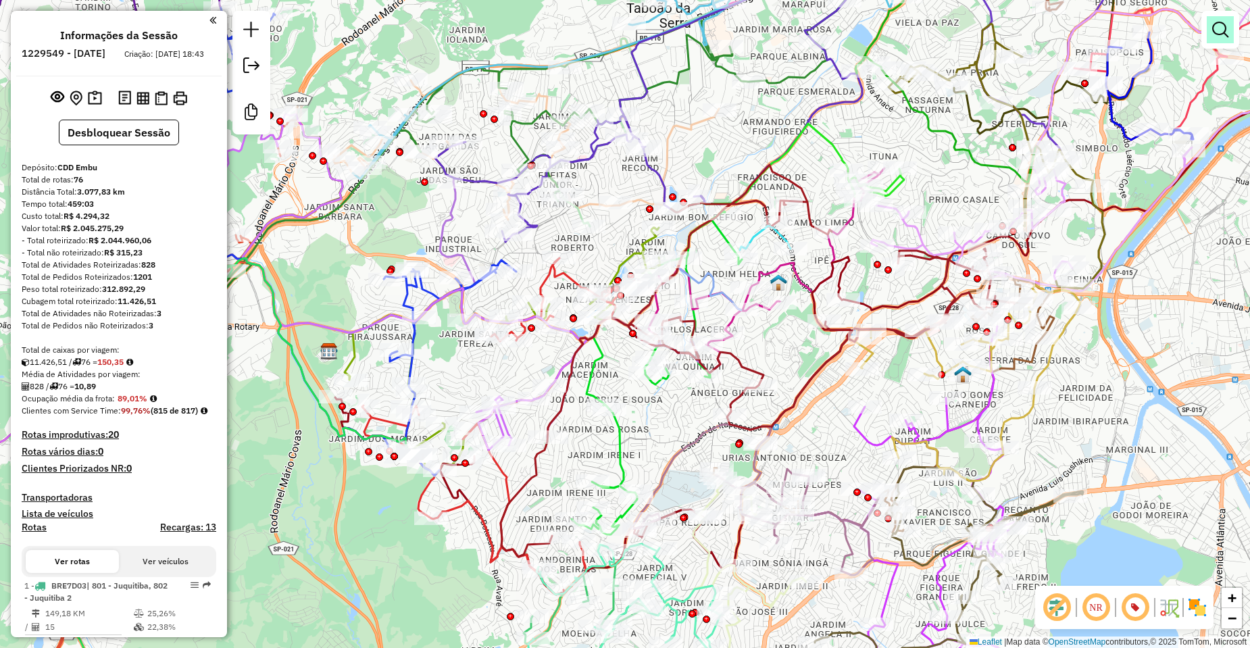
click at [1227, 30] on em at bounding box center [1220, 30] width 16 height 16
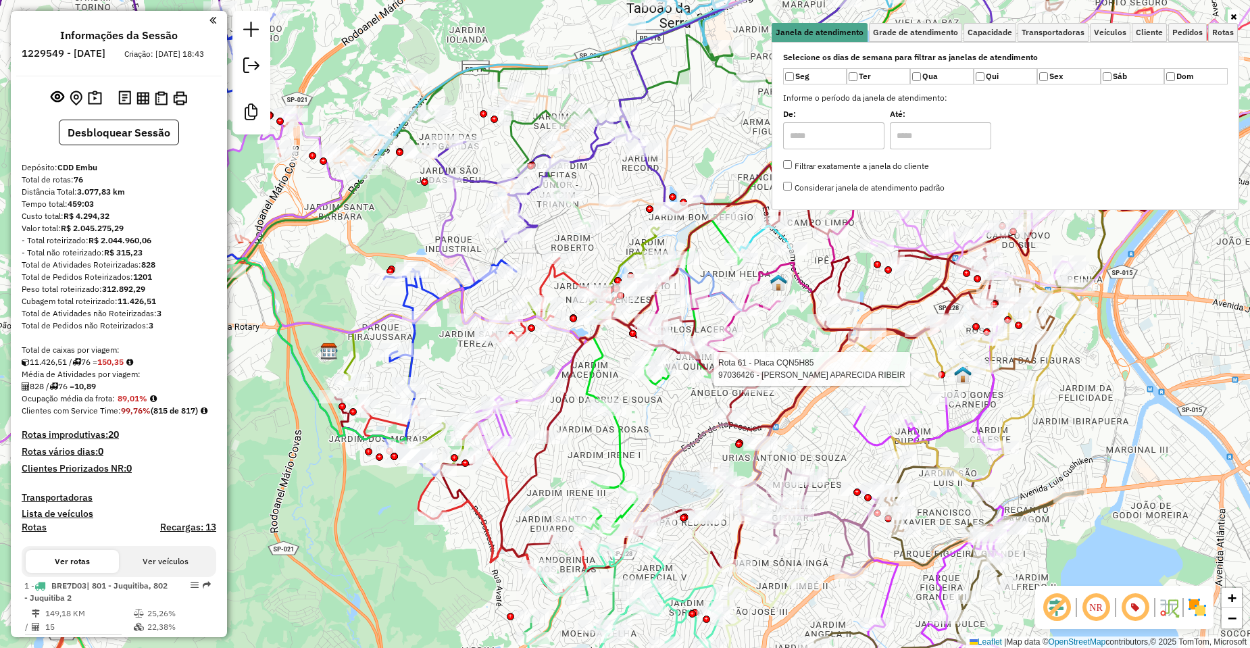
select select "**********"
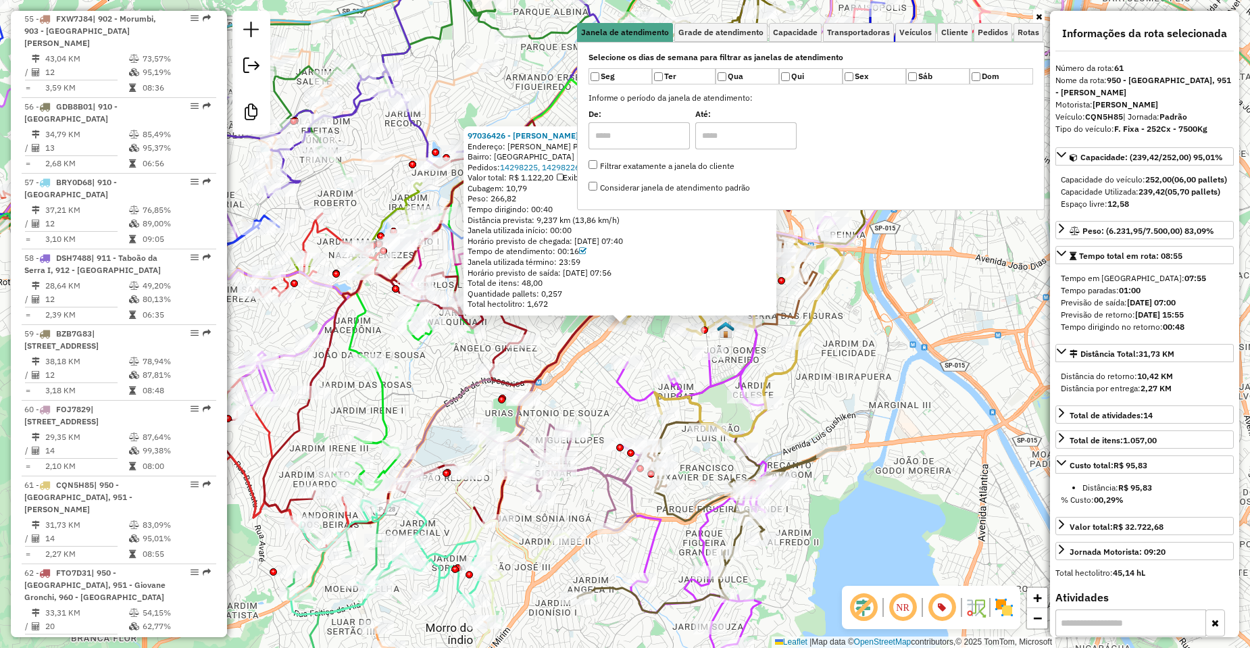
scroll to position [5144, 0]
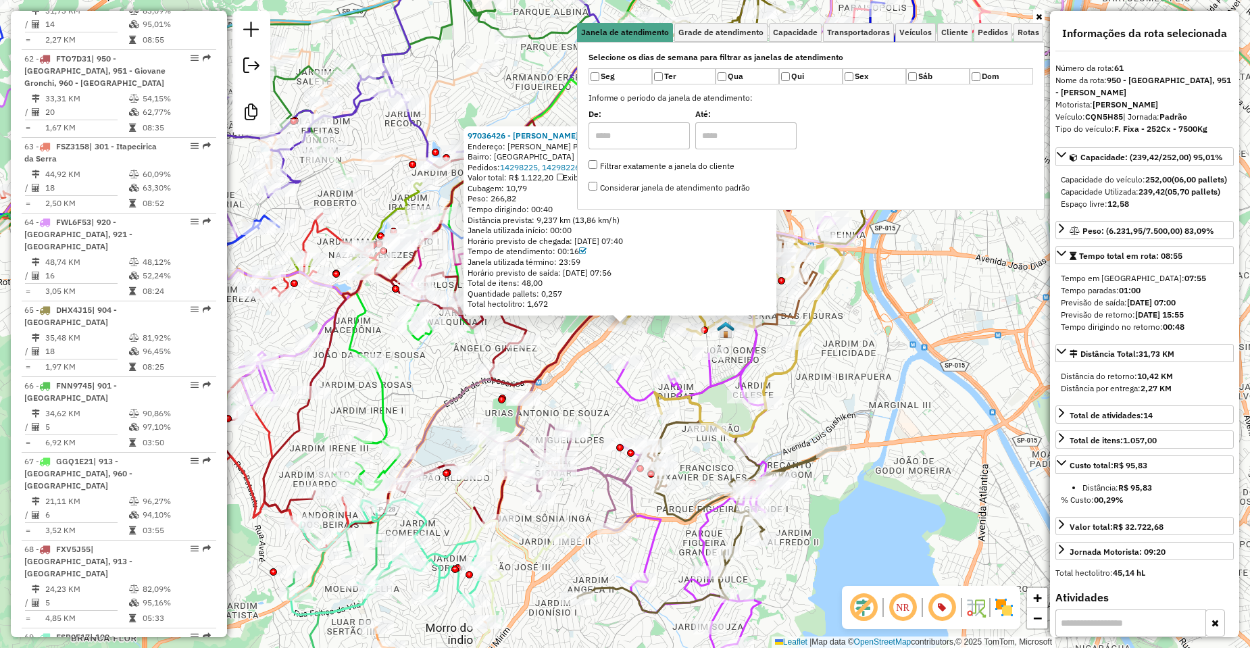
click at [946, 346] on div "97036426 - EVA APARECIDA RIBEIR Endereço: FRANCISCO COSTABILE PALURI 98 Bairro:…" at bounding box center [625, 324] width 1250 height 648
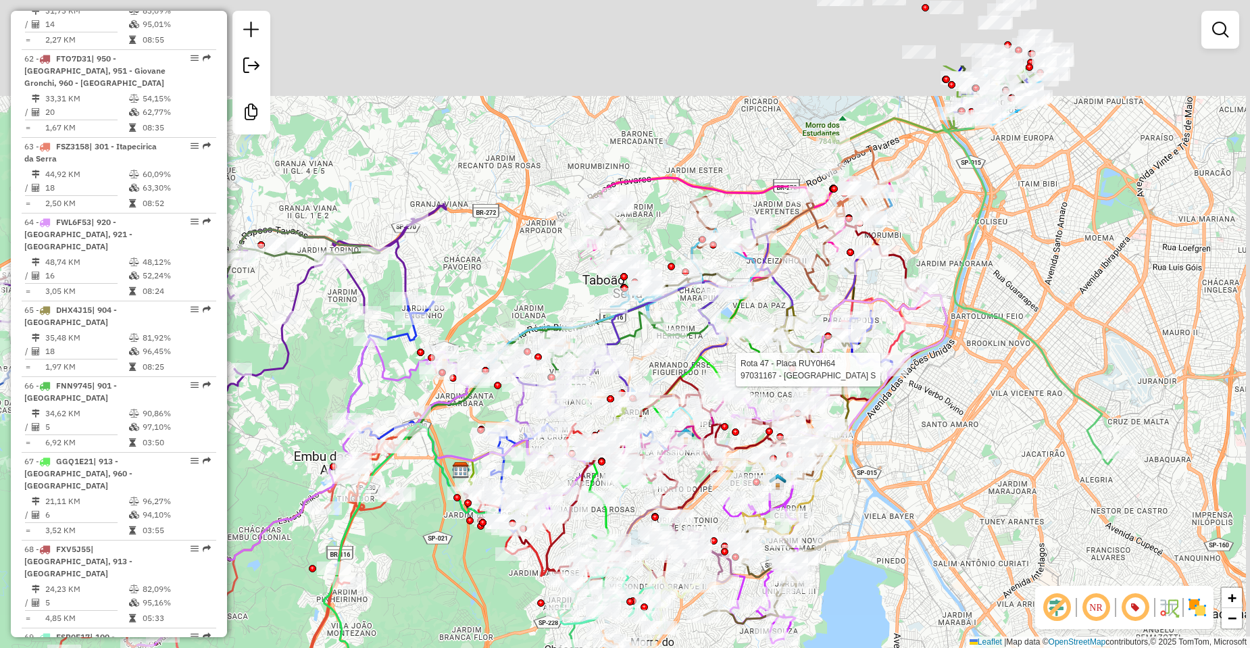
drag, startPoint x: 1024, startPoint y: 324, endPoint x: 1016, endPoint y: 354, distance: 30.8
click at [1016, 354] on div "Rota 47 - Placa RUY0H64 97031167 - BAR DO BEACH ARENA S Janela de atendimento G…" at bounding box center [625, 324] width 1250 height 648
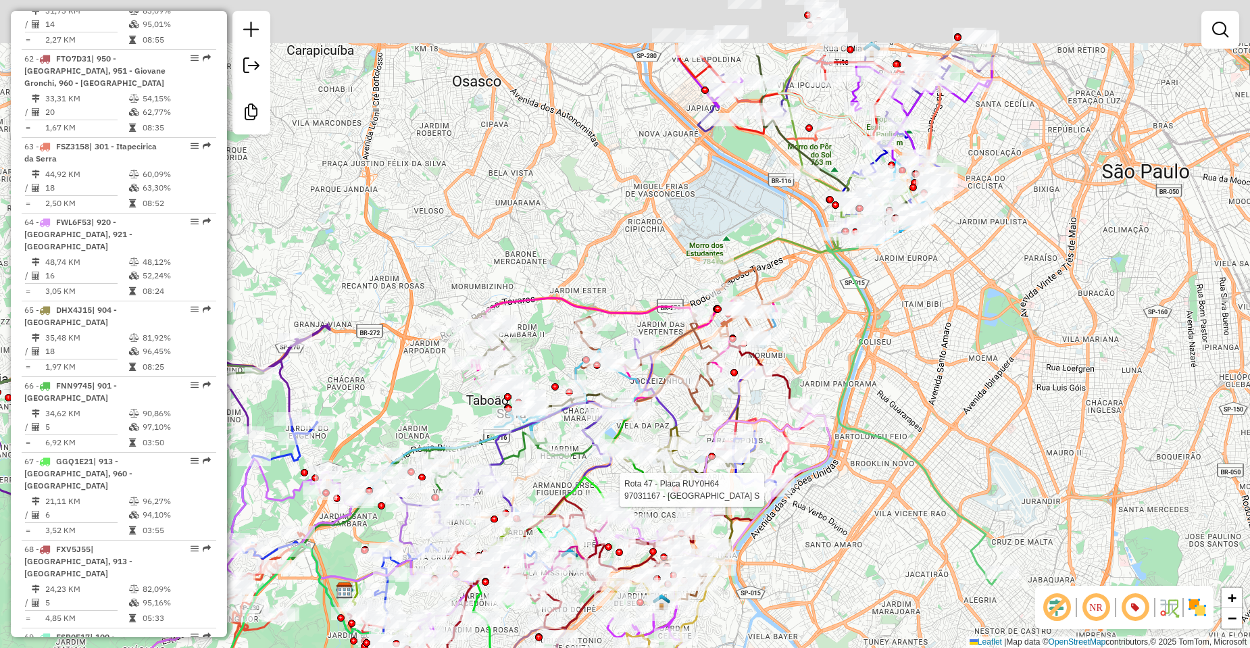
drag, startPoint x: 1052, startPoint y: 196, endPoint x: 936, endPoint y: 318, distance: 168.2
click at [936, 318] on div "Rota 47 - Placa RUY0H64 97031167 - BAR DO BEACH ARENA S Janela de atendimento G…" at bounding box center [625, 324] width 1250 height 648
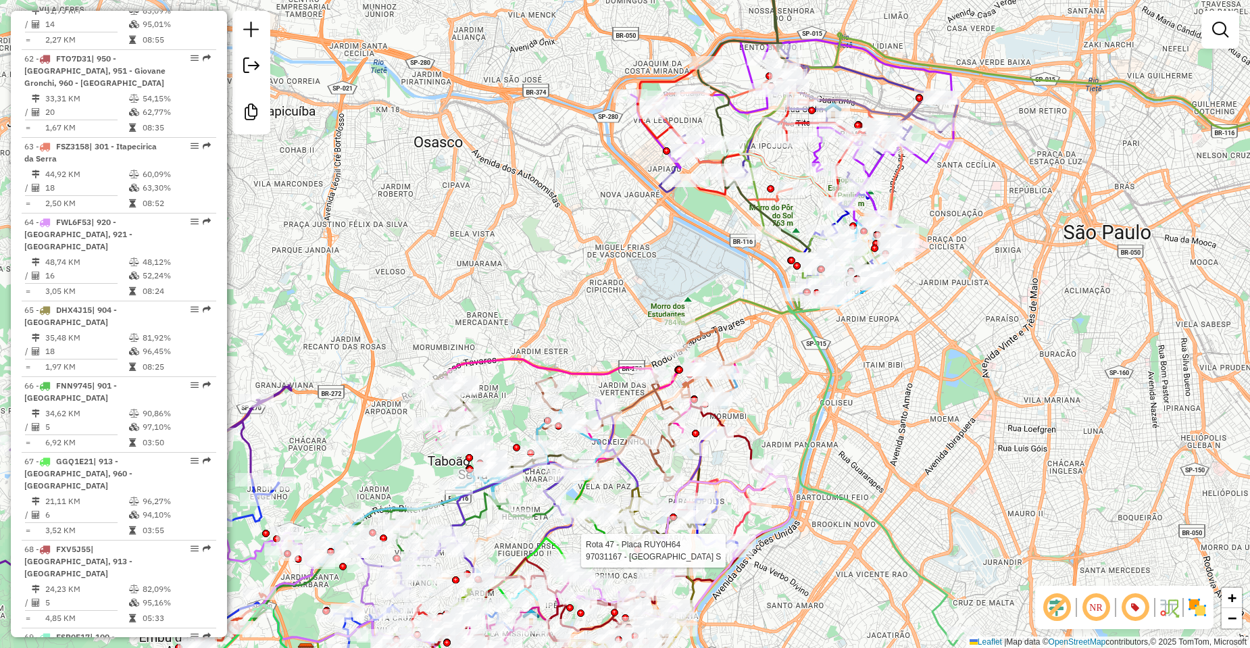
drag, startPoint x: 992, startPoint y: 273, endPoint x: 980, endPoint y: 295, distance: 24.8
click at [980, 295] on div "Rota 47 - Placa RUY0H64 97031167 - BAR DO BEACH ARENA S Janela de atendimento G…" at bounding box center [625, 324] width 1250 height 648
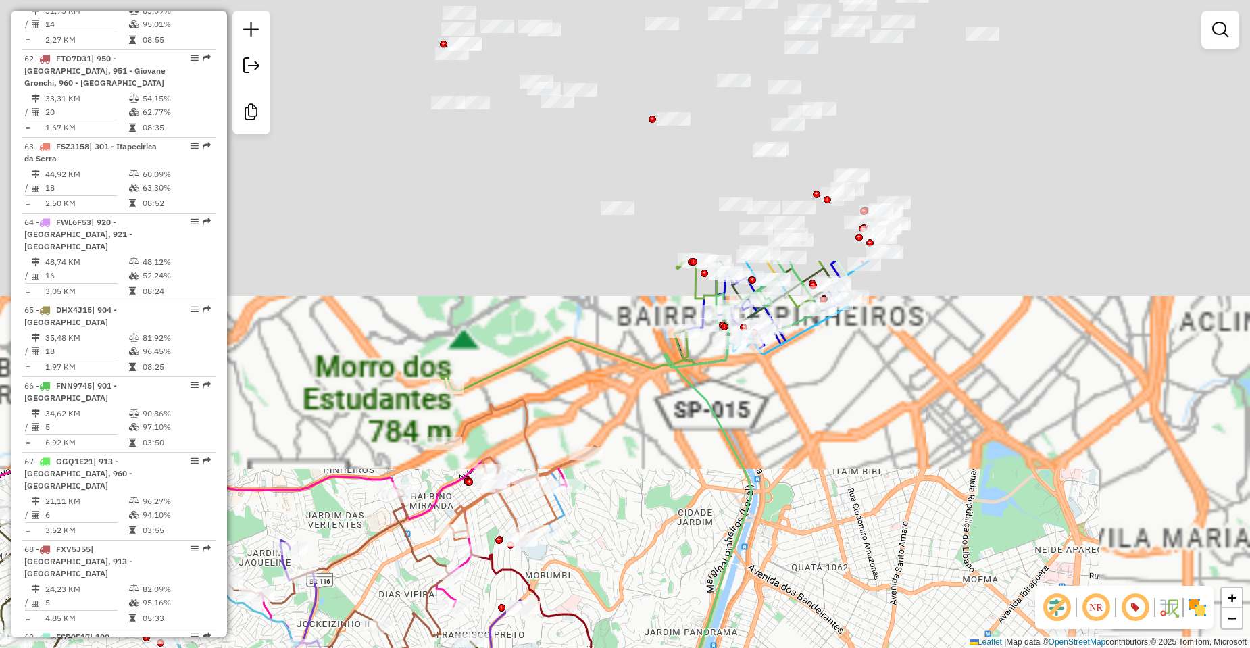
drag, startPoint x: 899, startPoint y: 166, endPoint x: 895, endPoint y: 488, distance: 321.7
click at [895, 491] on div "Rota 47 - Placa RUY0H64 97031167 - BAR DO BEACH ARENA S Janela de atendimento G…" at bounding box center [625, 324] width 1250 height 648
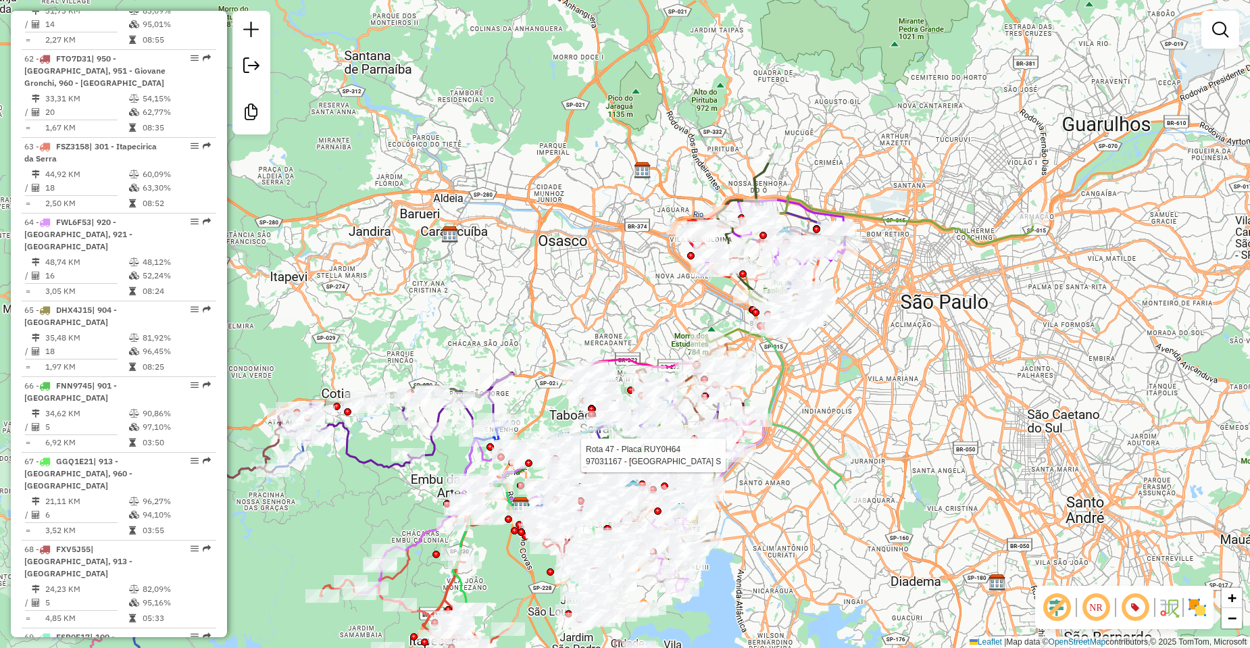
drag, startPoint x: 862, startPoint y: 305, endPoint x: 868, endPoint y: 351, distance: 47.0
click at [868, 351] on div "Rota 47 - Placa RUY0H64 97031167 - BAR DO BEACH ARENA S Janela de atendimento G…" at bounding box center [625, 324] width 1250 height 648
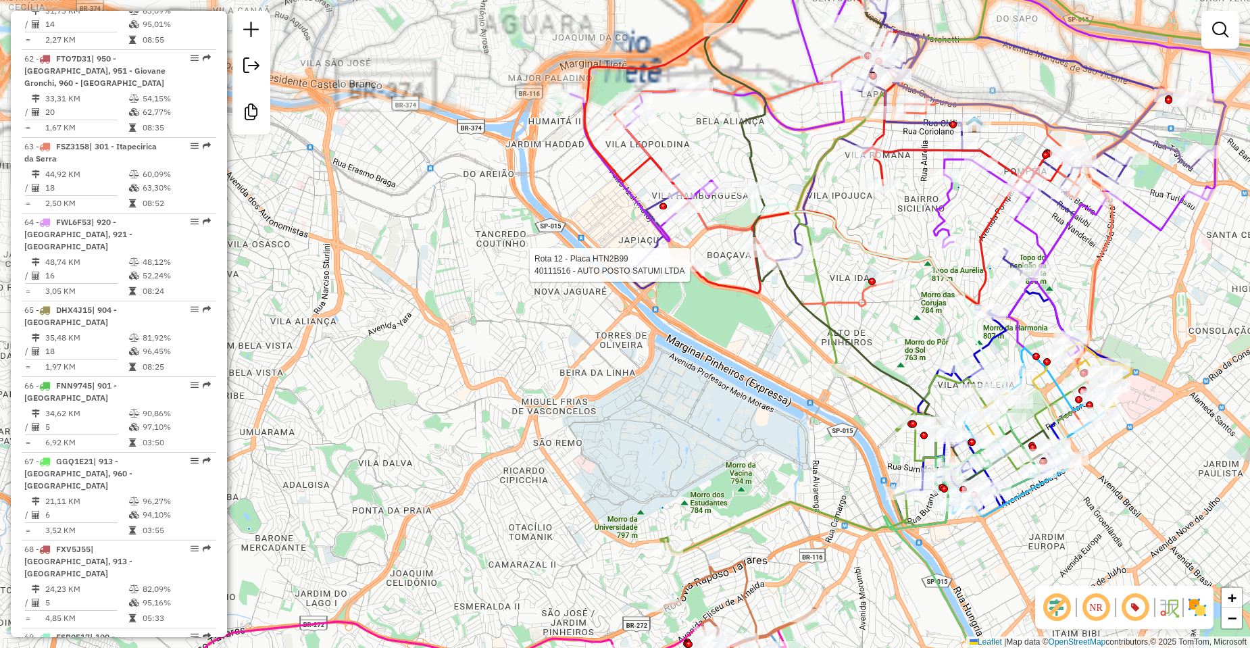
click at [684, 272] on div at bounding box center [693, 265] width 34 height 14
select select "**********"
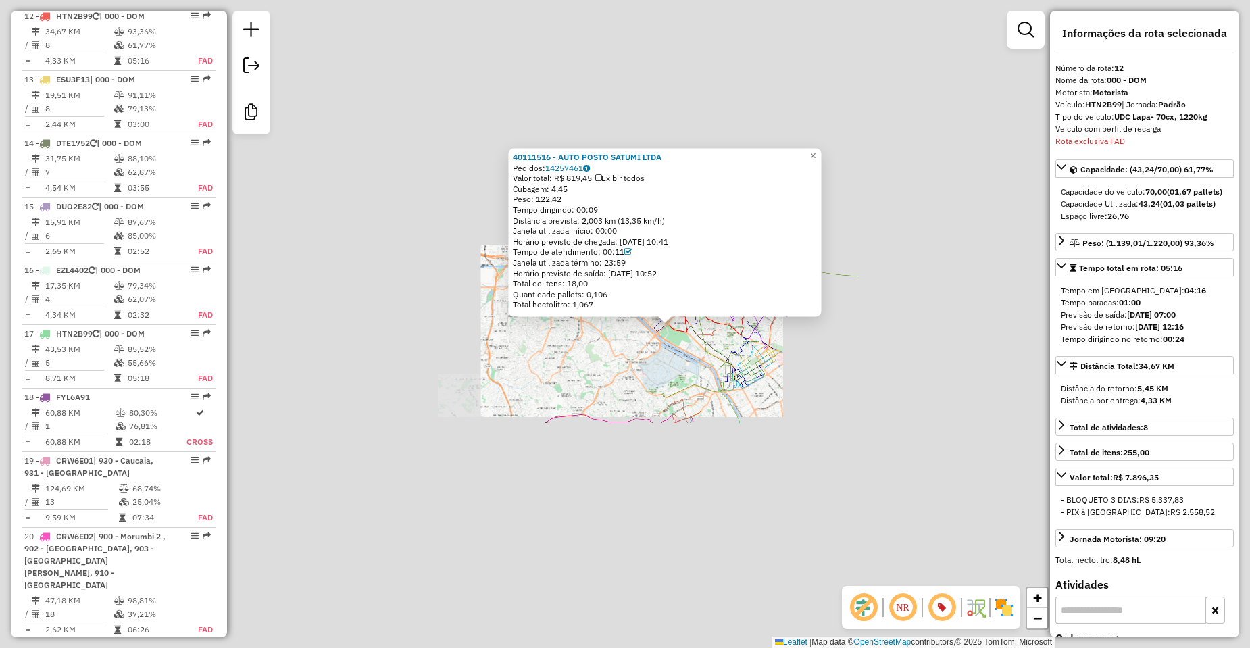
scroll to position [1366, 0]
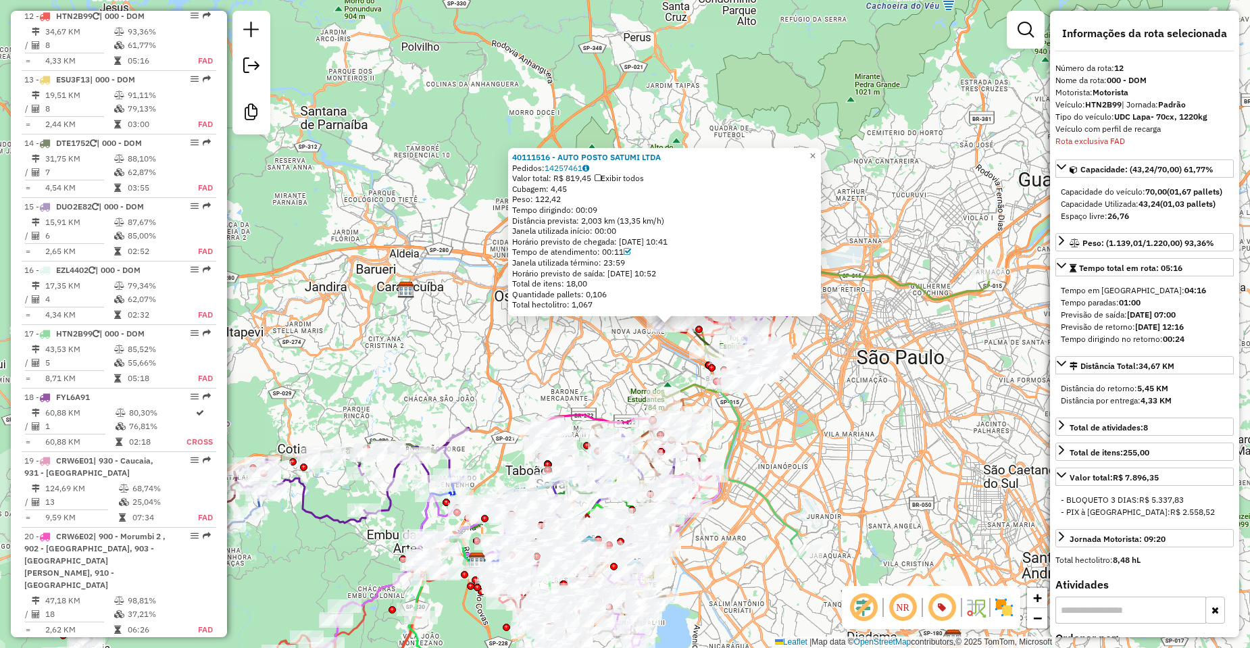
click at [922, 533] on div "40111516 - AUTO POSTO SATUMI LTDA Pedidos: 14257461 Valor total: R$ 819,45 Exib…" at bounding box center [625, 324] width 1250 height 648
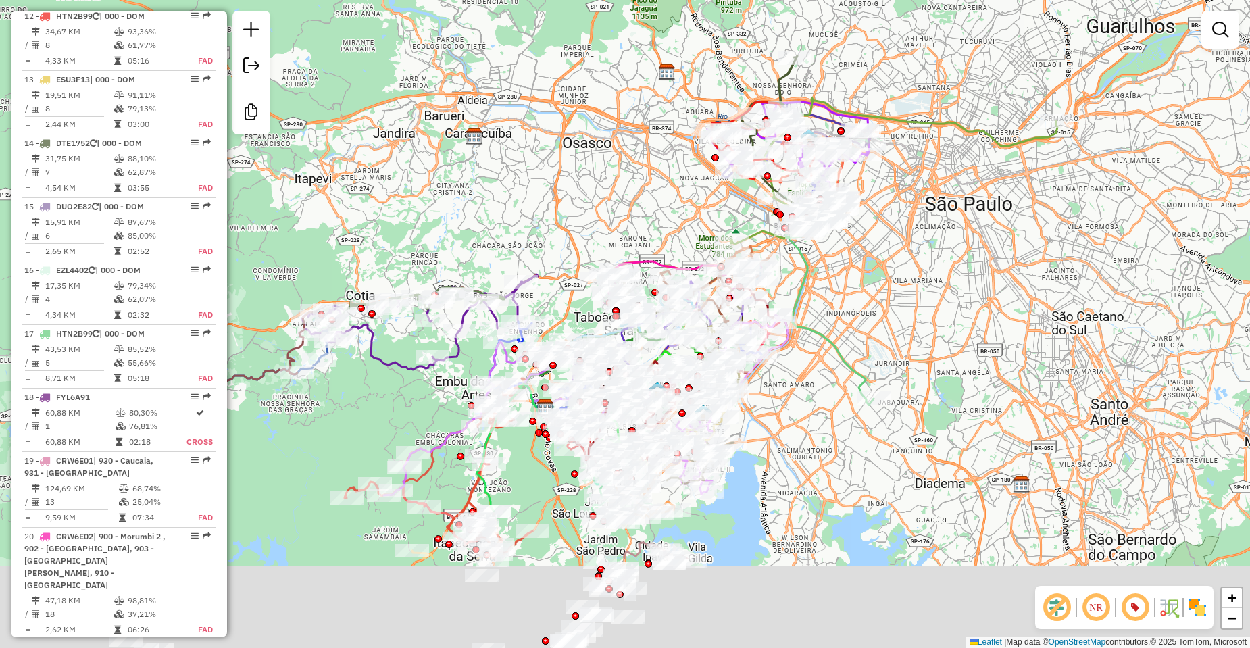
drag, startPoint x: 880, startPoint y: 444, endPoint x: 879, endPoint y: 324, distance: 120.3
click at [941, 296] on div "Janela de atendimento Grade de atendimento Capacidade Transportadoras Veículos …" at bounding box center [625, 324] width 1250 height 648
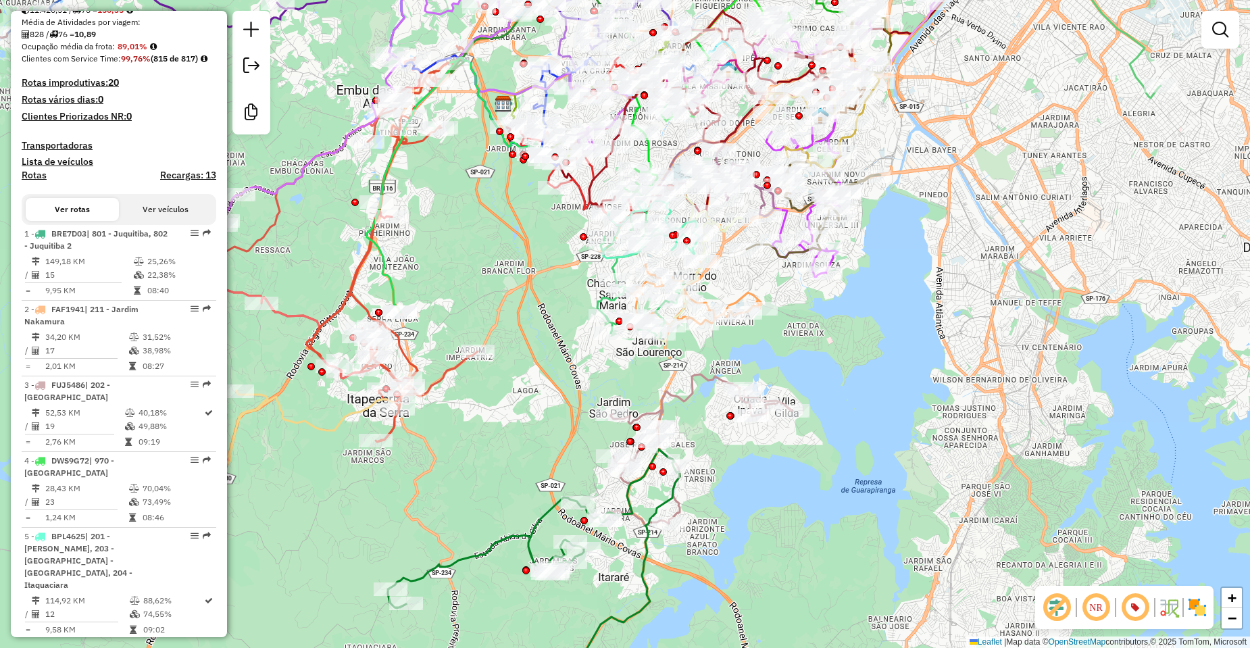
scroll to position [0, 0]
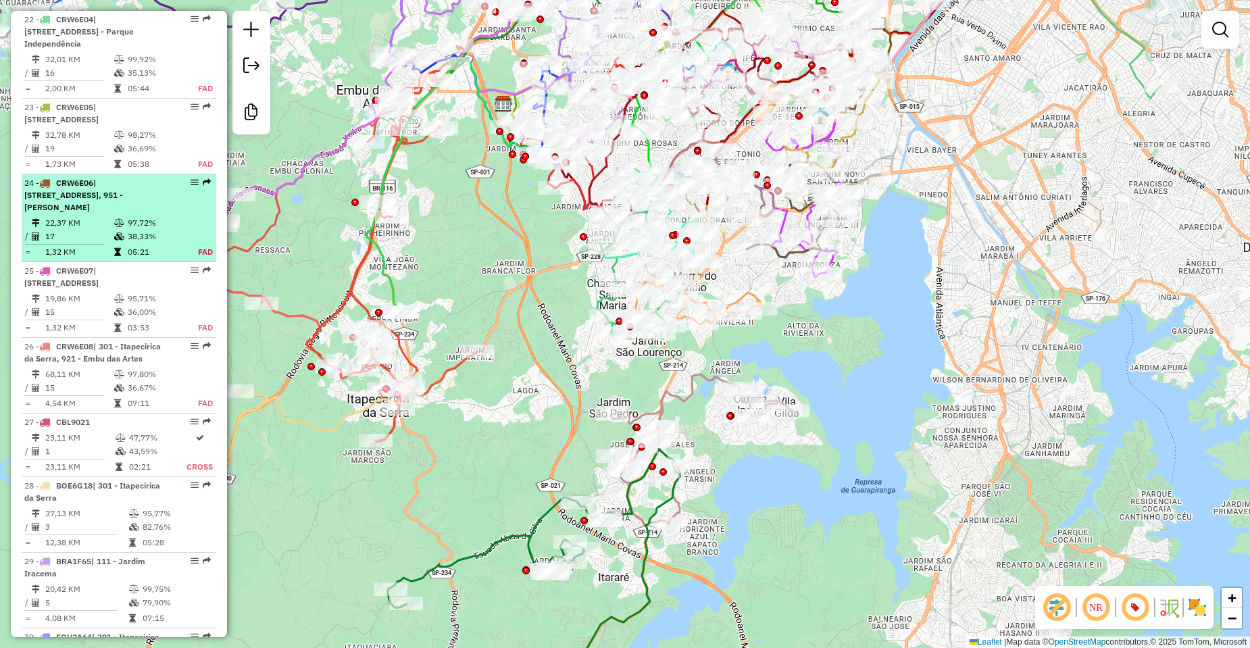
click at [137, 184] on div "24 - CRW6E06 | 904 - Vila Andrade, 950 - Jardim Germânia, 951 - Giovane Gronchi" at bounding box center [95, 195] width 143 height 36
select select "**********"
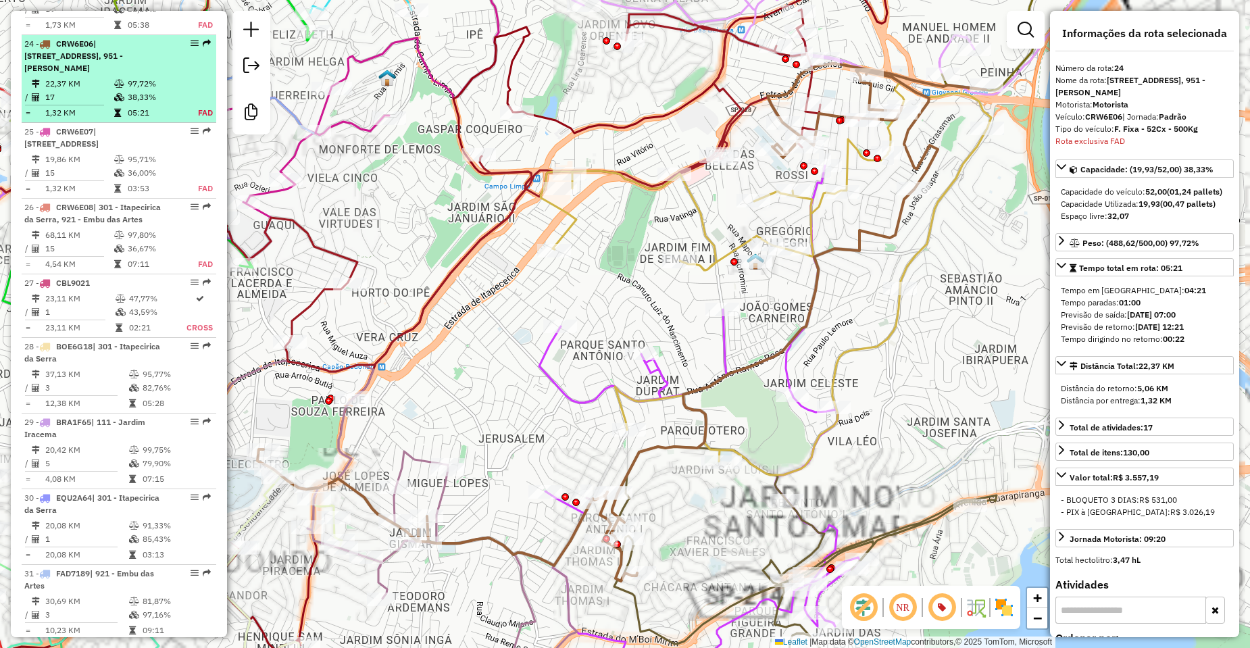
scroll to position [2302, 0]
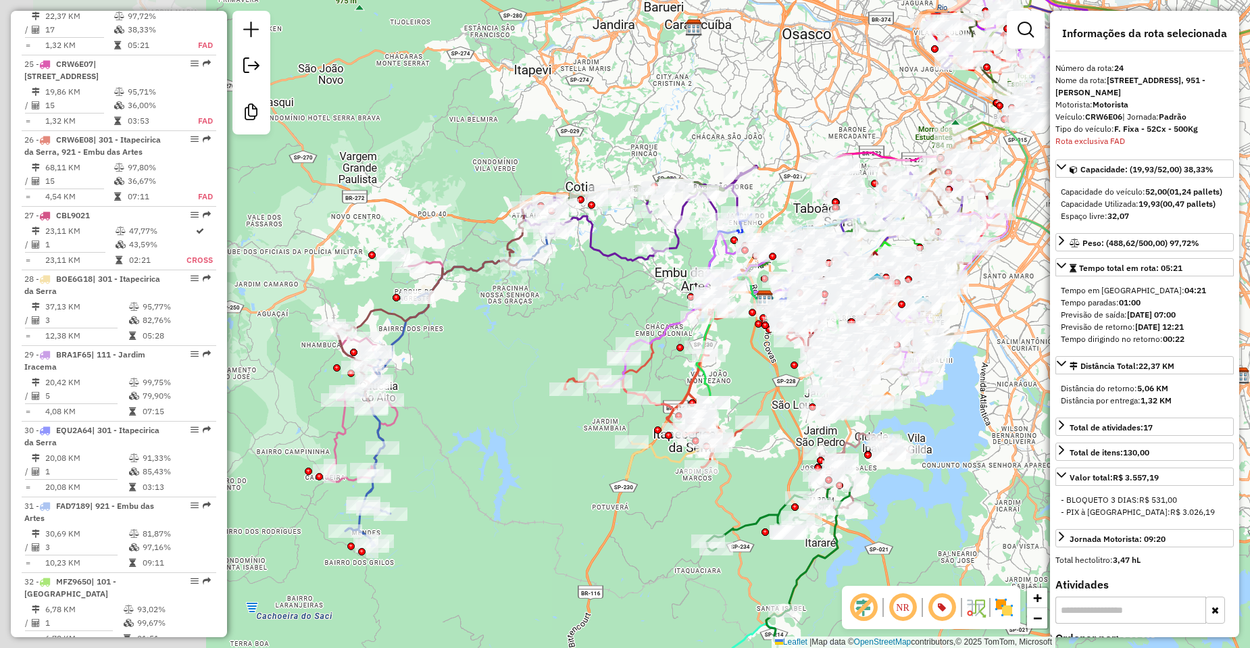
drag, startPoint x: 512, startPoint y: 331, endPoint x: 723, endPoint y: 326, distance: 211.6
click at [723, 326] on icon at bounding box center [706, 369] width 78 height 198
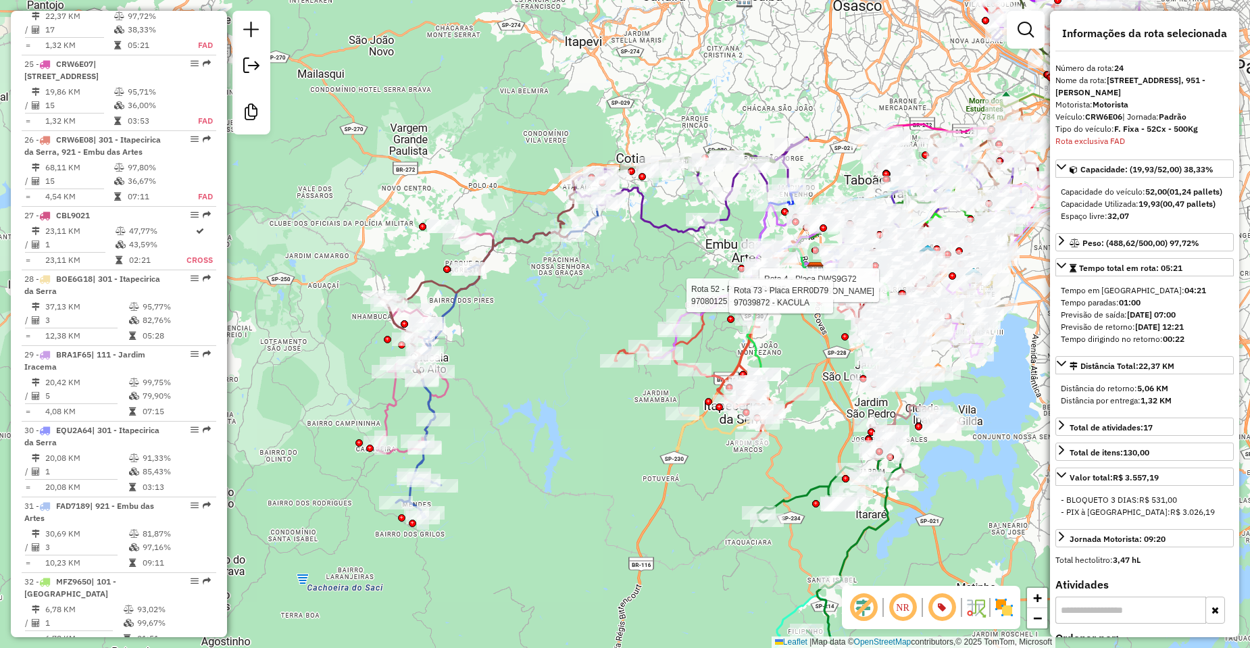
drag, startPoint x: 575, startPoint y: 314, endPoint x: 623, endPoint y: 263, distance: 70.3
click at [687, 222] on div "Rota 4 - Placa DWS9G72 97047969 - VALMIR OLIVEIRA Rota 52 - Placa GCP4H35 97080…" at bounding box center [625, 324] width 1250 height 648
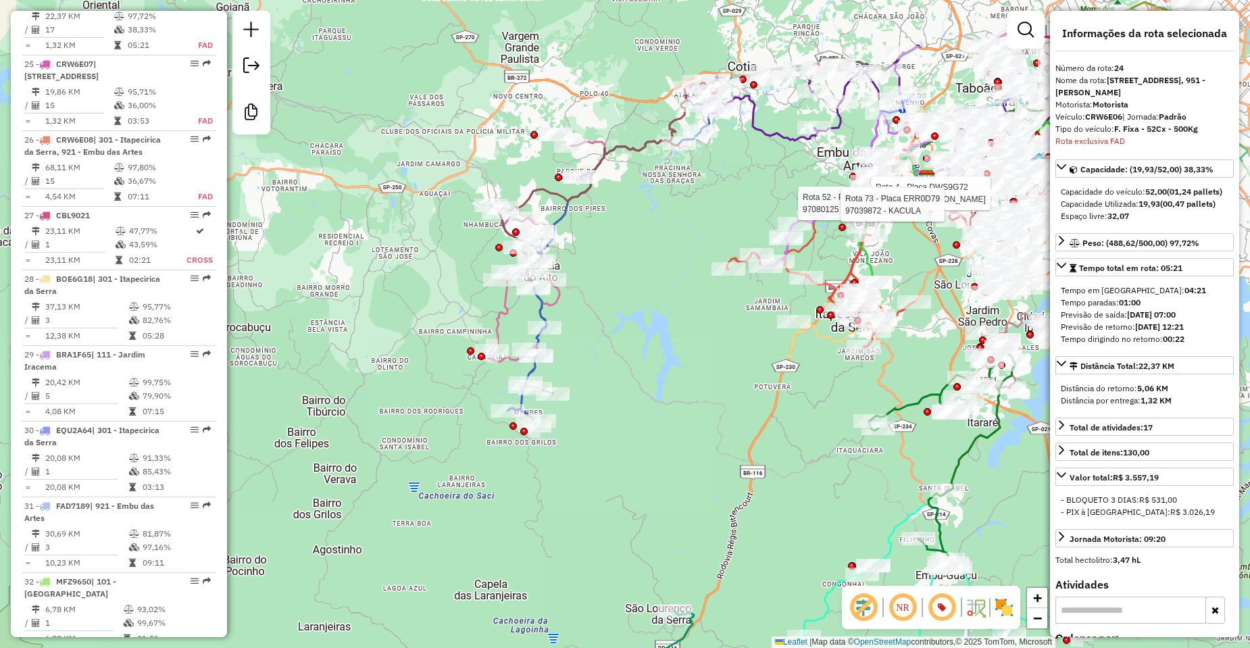
click at [523, 375] on icon at bounding box center [609, 263] width 203 height 325
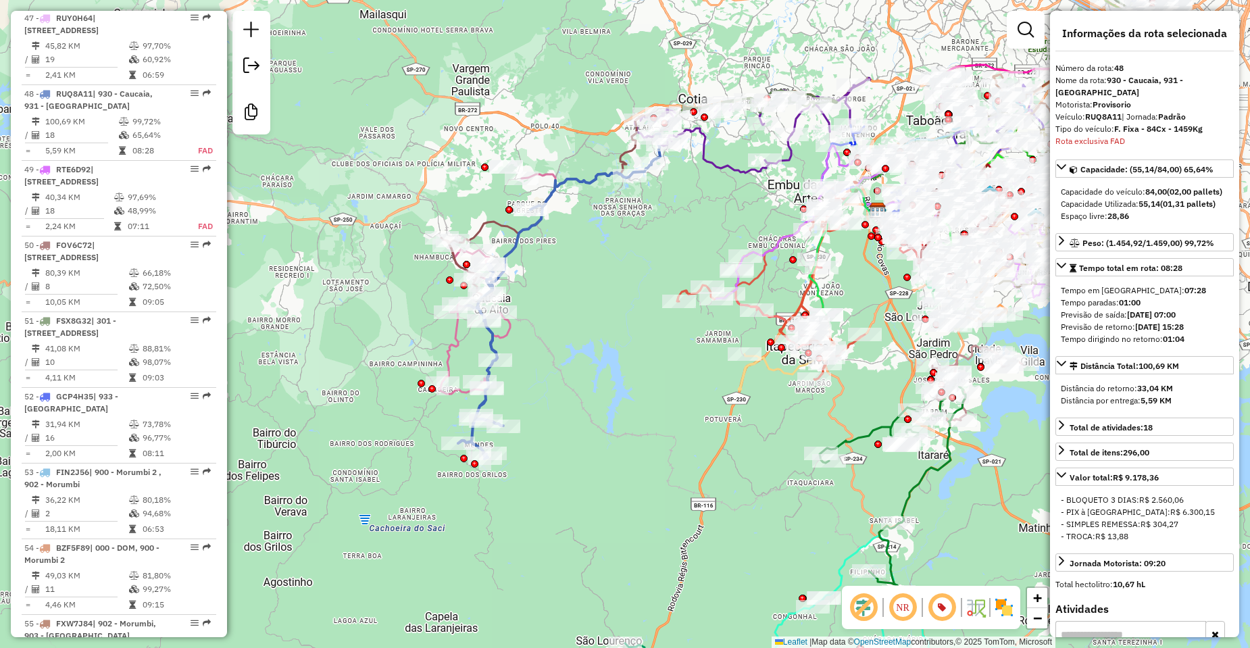
drag, startPoint x: 590, startPoint y: 341, endPoint x: 577, endPoint y: 350, distance: 15.9
click at [577, 350] on div "Janela de atendimento Grade de atendimento Capacidade Transportadoras Veículos …" at bounding box center [625, 324] width 1250 height 648
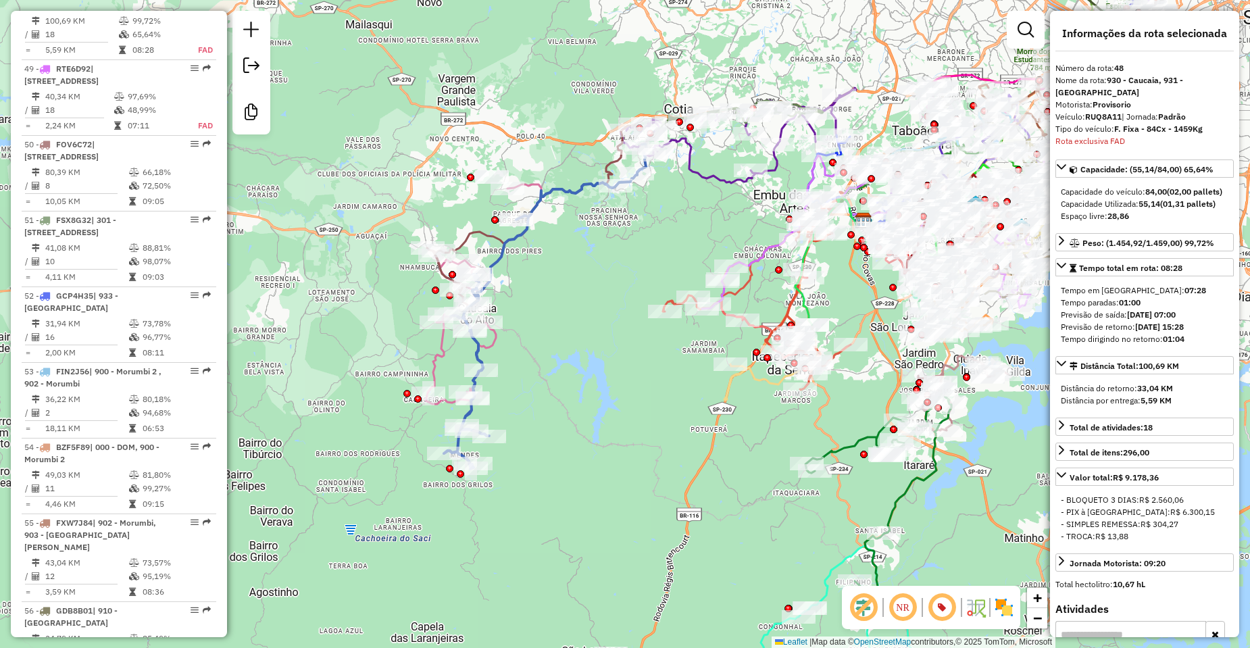
scroll to position [4124, 0]
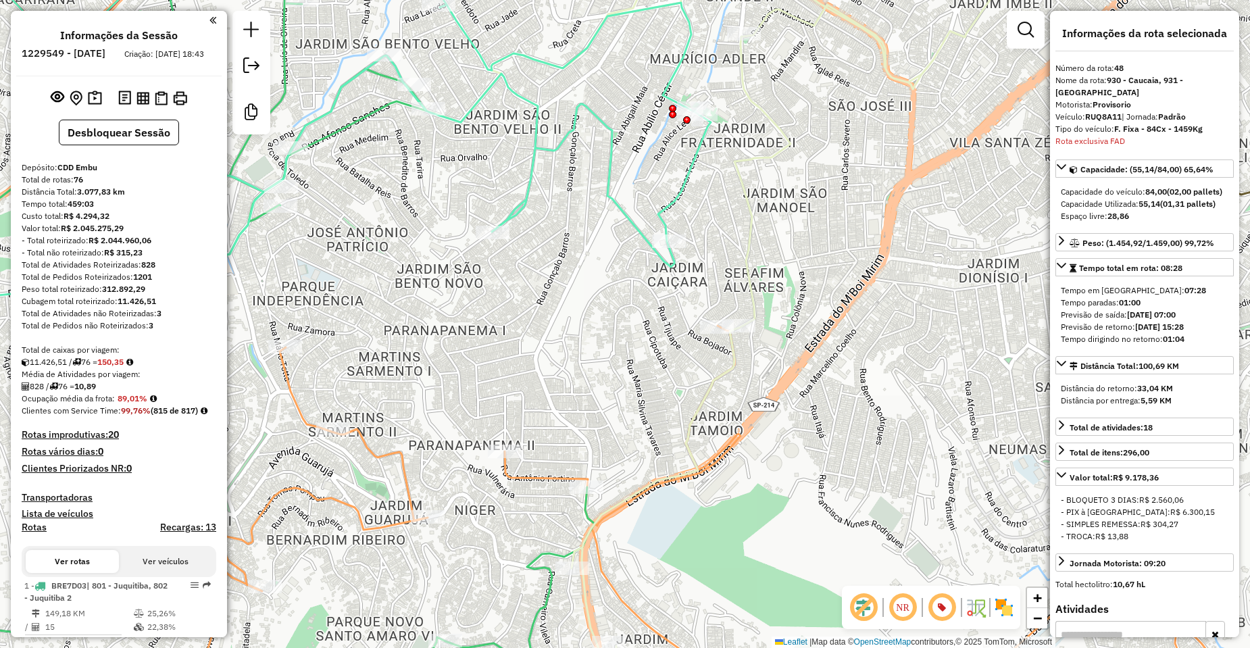
select select "**********"
